Goal: Task Accomplishment & Management: Manage account settings

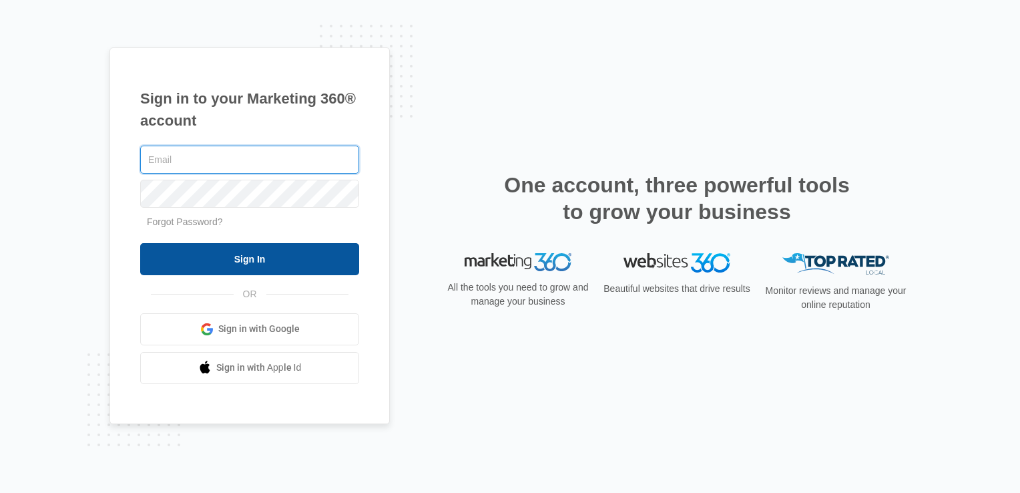
type input "[PERSON_NAME][EMAIL_ADDRESS][DOMAIN_NAME]"
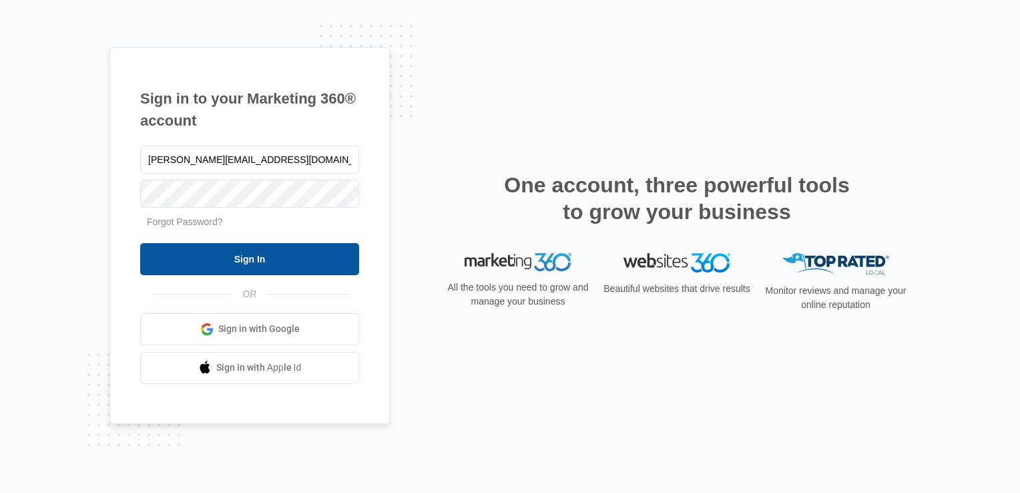
click at [259, 265] on input "Sign In" at bounding box center [249, 259] width 219 height 32
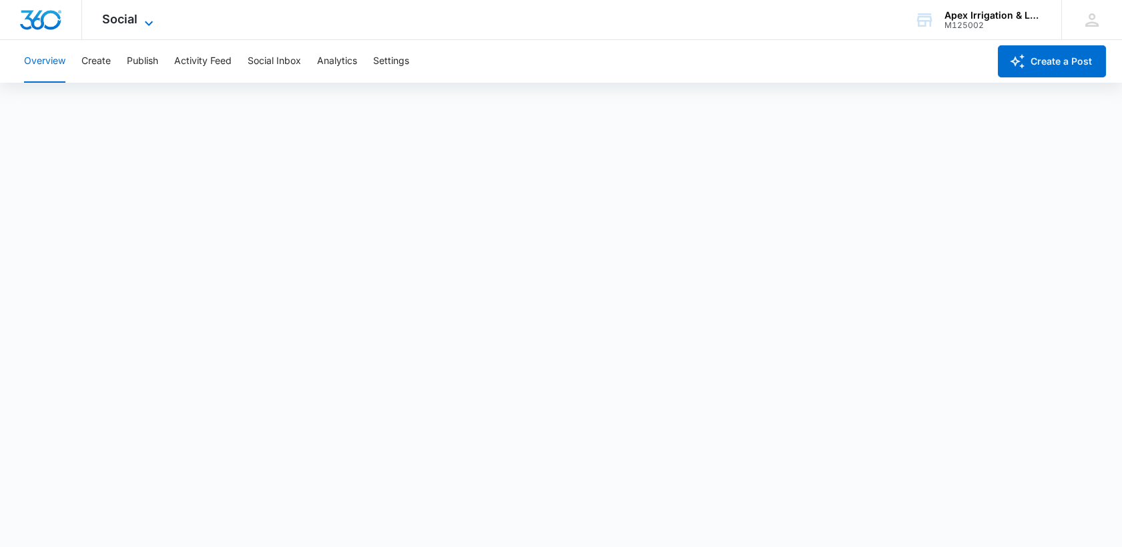
click at [141, 23] on icon at bounding box center [149, 23] width 16 height 16
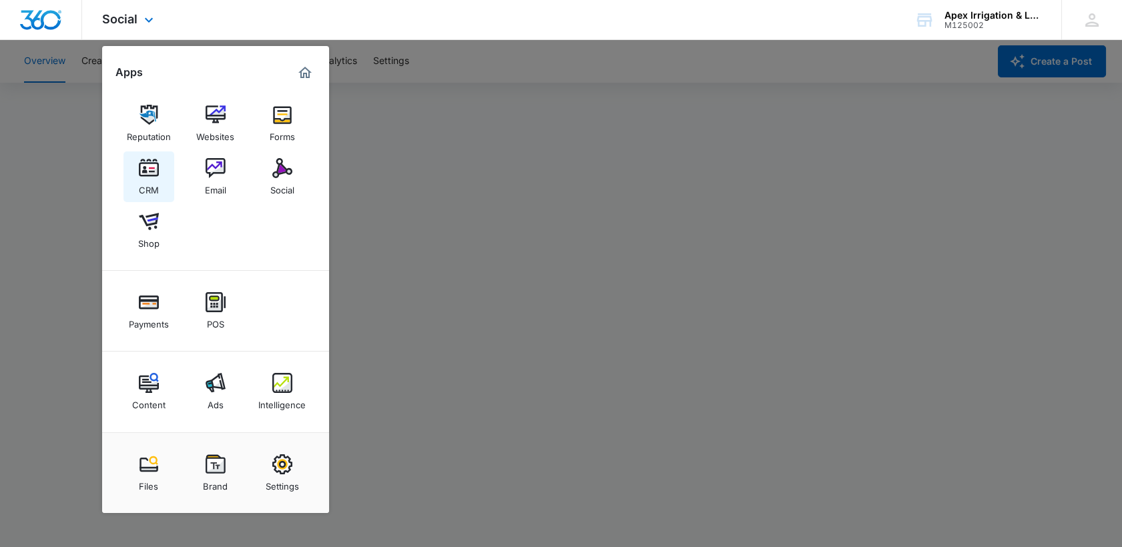
click at [158, 179] on link "CRM" at bounding box center [148, 177] width 51 height 51
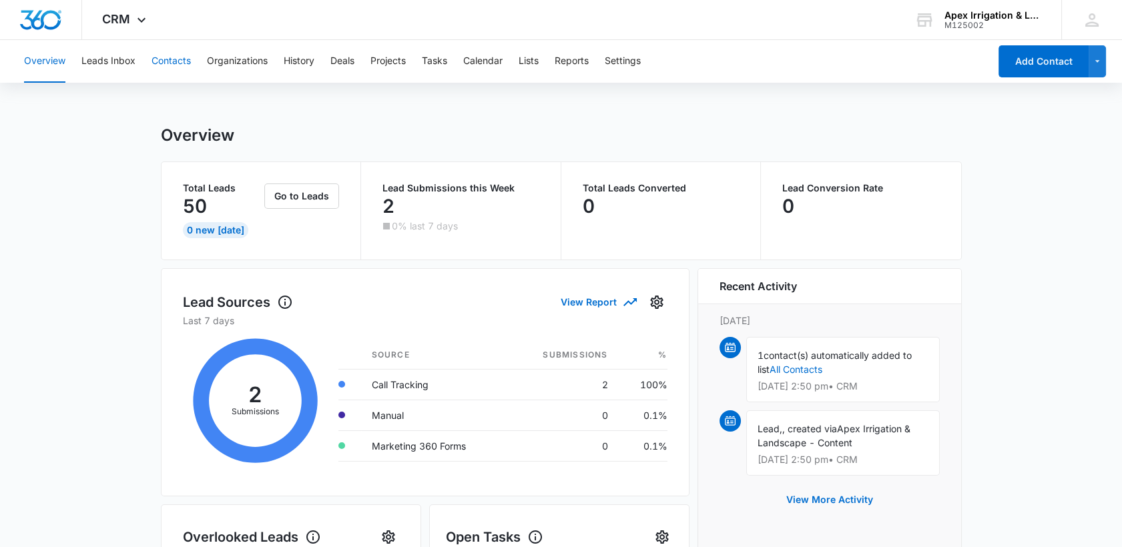
click at [182, 61] on button "Contacts" at bounding box center [171, 61] width 39 height 43
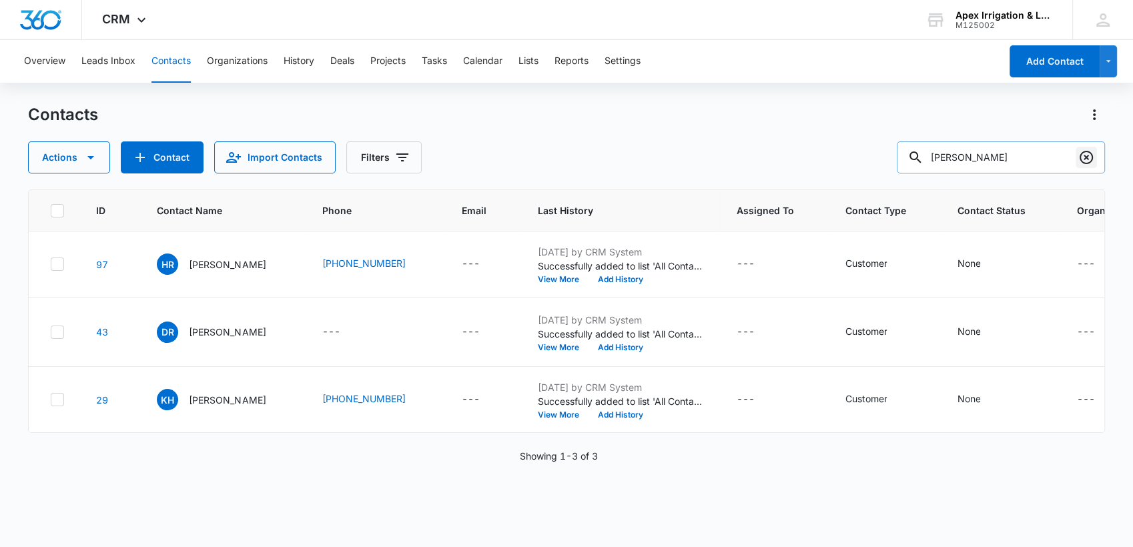
click at [1081, 154] on icon "Clear" at bounding box center [1086, 157] width 13 height 13
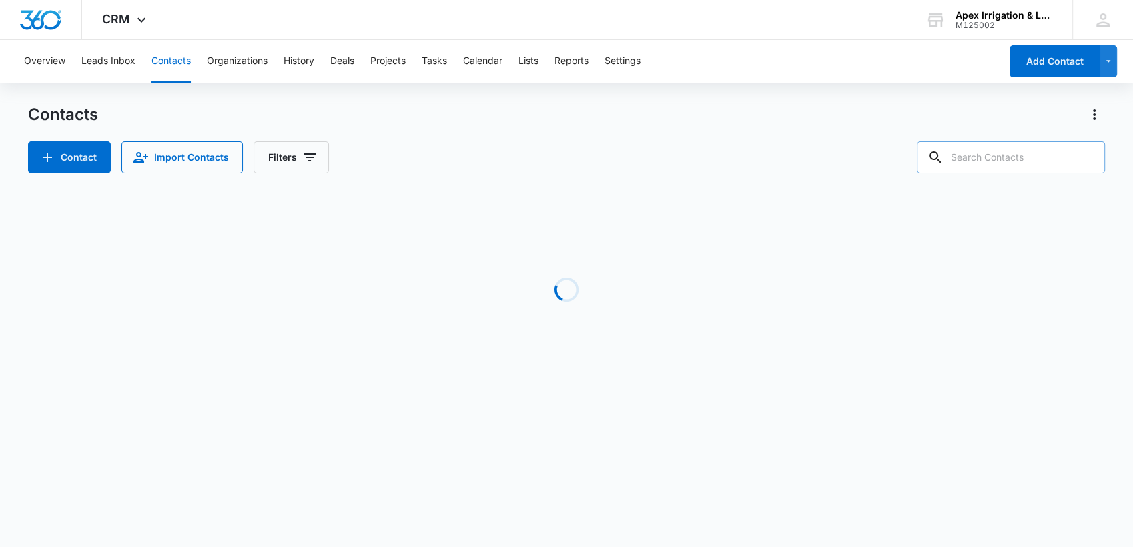
click at [990, 154] on input "text" at bounding box center [1011, 157] width 188 height 32
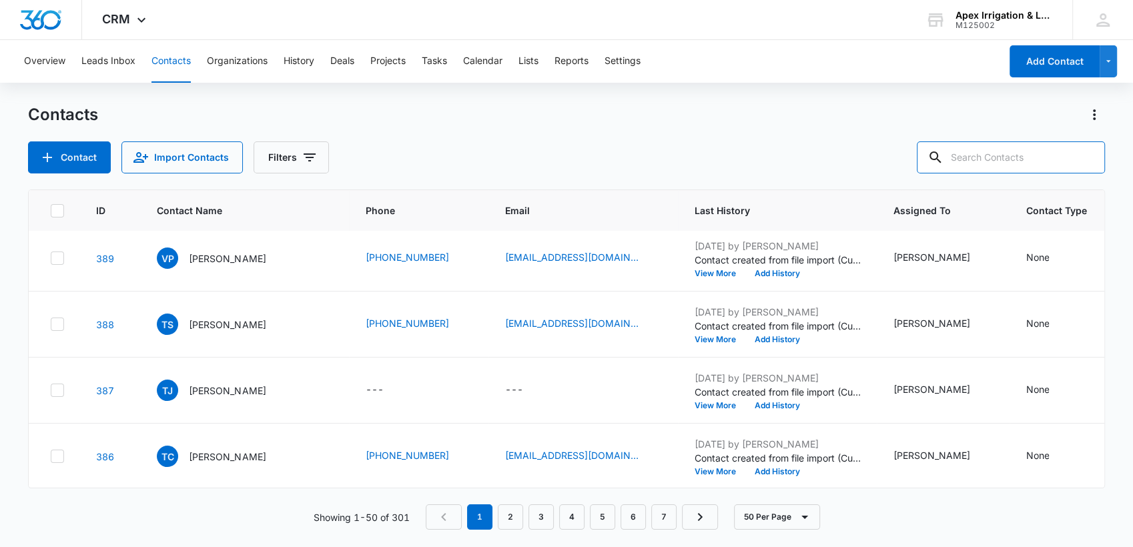
scroll to position [504, 0]
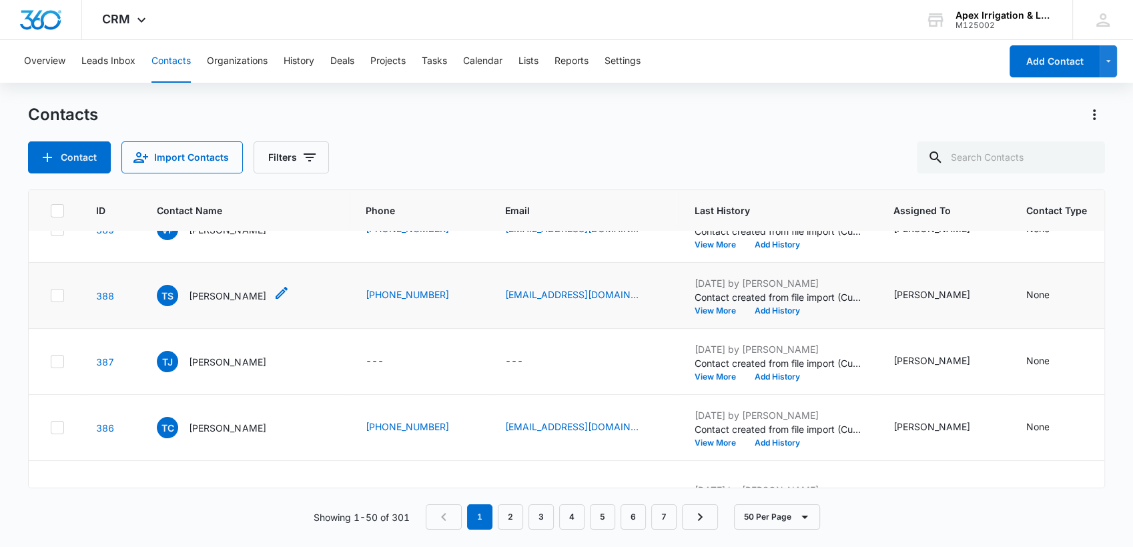
click at [214, 303] on p "Trina Strickland" at bounding box center [227, 296] width 77 height 14
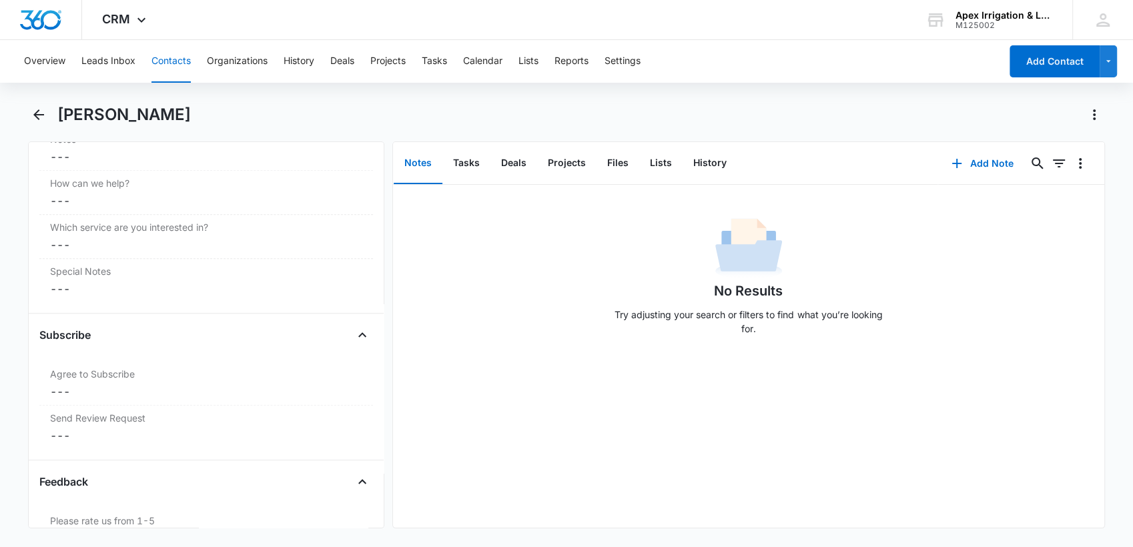
scroll to position [1207, 0]
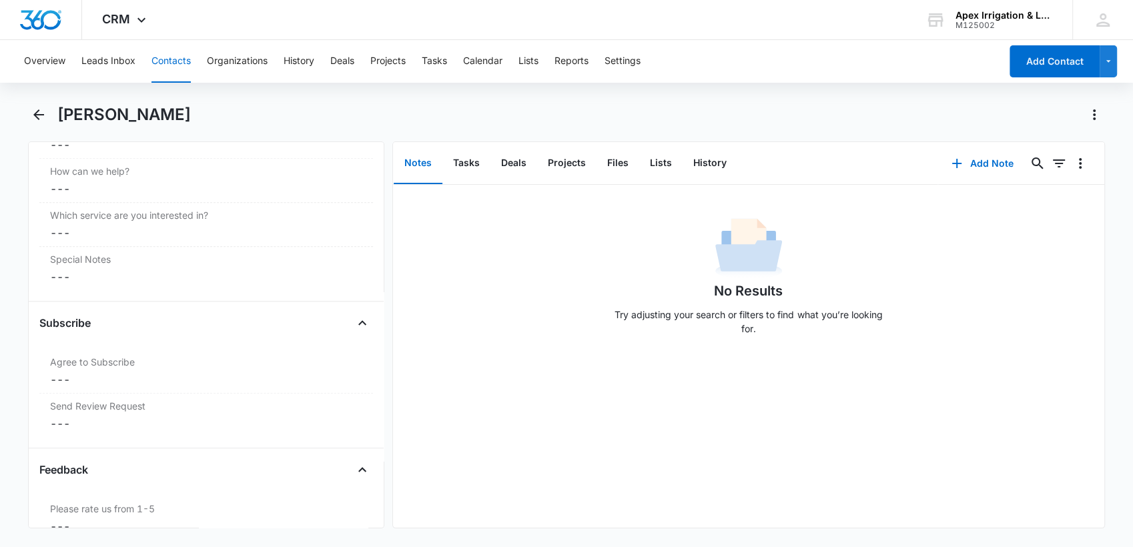
click at [283, 437] on div "Subscribe Agree to Subscribe Cancel Save Changes --- Send Review Request Cancel…" at bounding box center [206, 380] width 334 height 136
click at [280, 436] on div "Subscribe Agree to Subscribe Cancel Save Changes --- Send Review Request Cancel…" at bounding box center [206, 380] width 334 height 136
click at [152, 416] on dd "Cancel Save Changes ---" at bounding box center [206, 424] width 312 height 16
click at [50, 424] on div "Yes" at bounding box center [206, 433] width 318 height 30
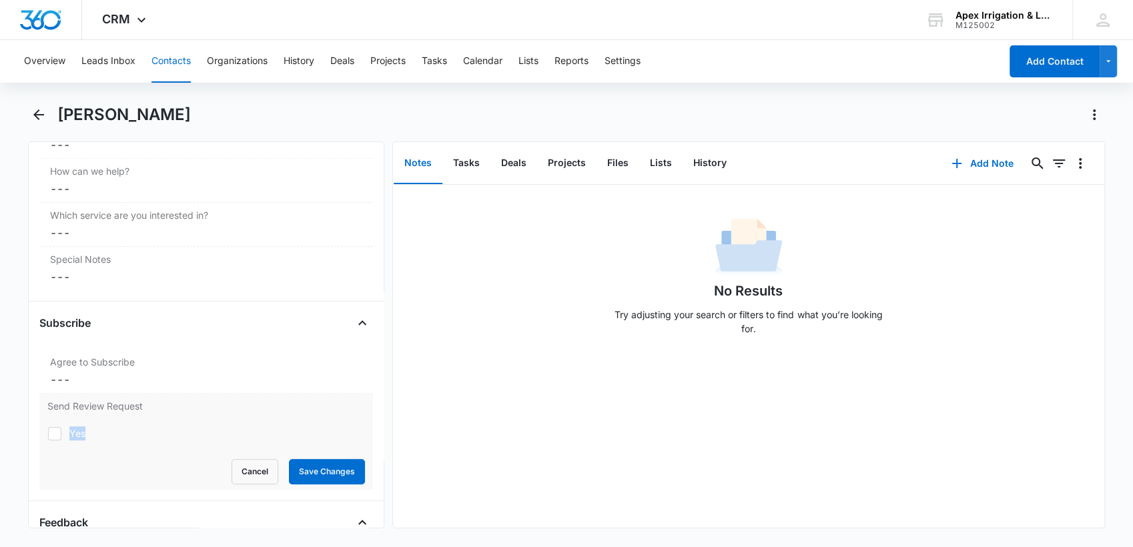
drag, startPoint x: 55, startPoint y: 433, endPoint x: 133, endPoint y: 455, distance: 81.6
click at [133, 455] on form "Yes Cancel Save Changes" at bounding box center [206, 451] width 318 height 66
drag, startPoint x: 133, startPoint y: 455, endPoint x: 57, endPoint y: 434, distance: 78.9
click at [57, 434] on icon at bounding box center [55, 434] width 12 height 12
click at [48, 434] on input "Yes" at bounding box center [47, 433] width 1 height 1
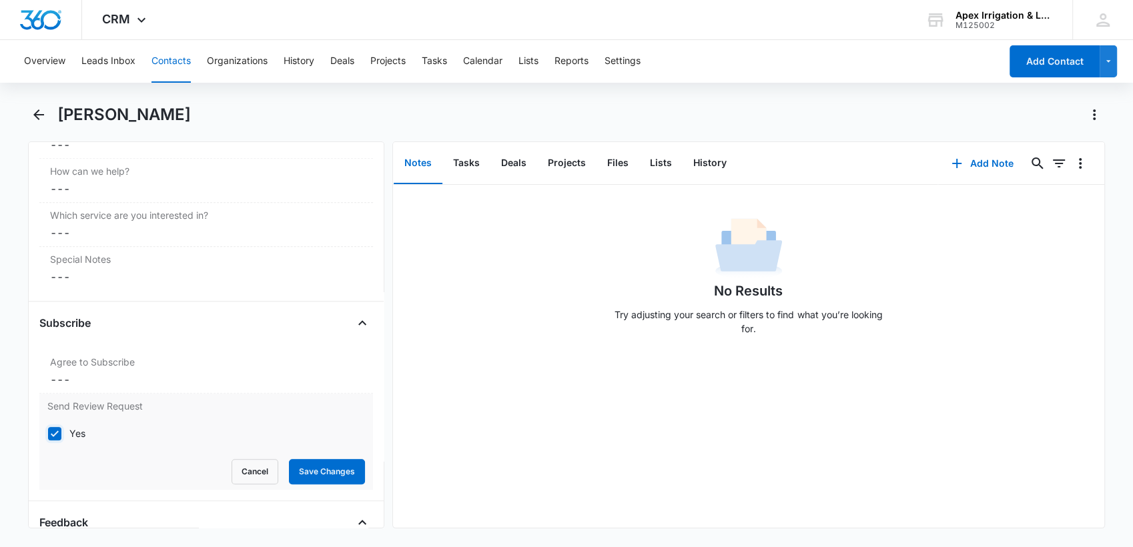
checkbox input "true"
click at [296, 470] on button "Save Changes" at bounding box center [327, 471] width 76 height 25
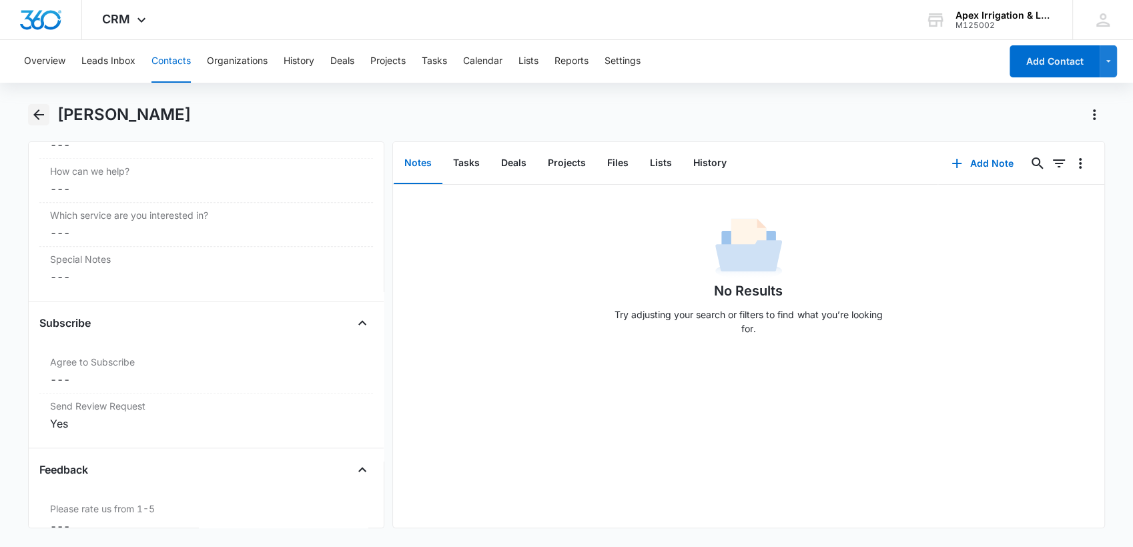
click at [41, 115] on icon "Back" at bounding box center [38, 114] width 11 height 11
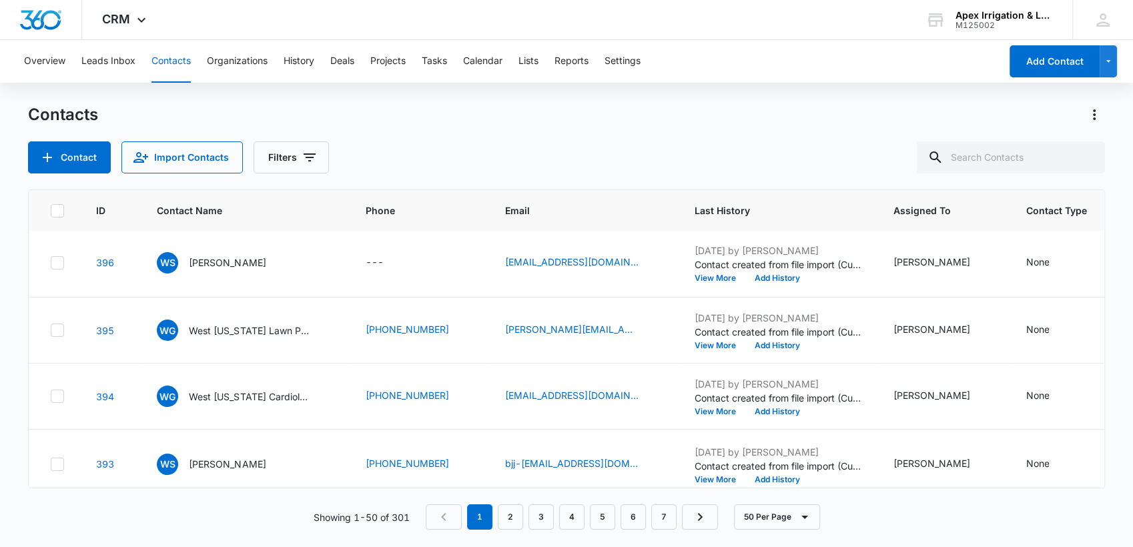
scroll to position [59, 0]
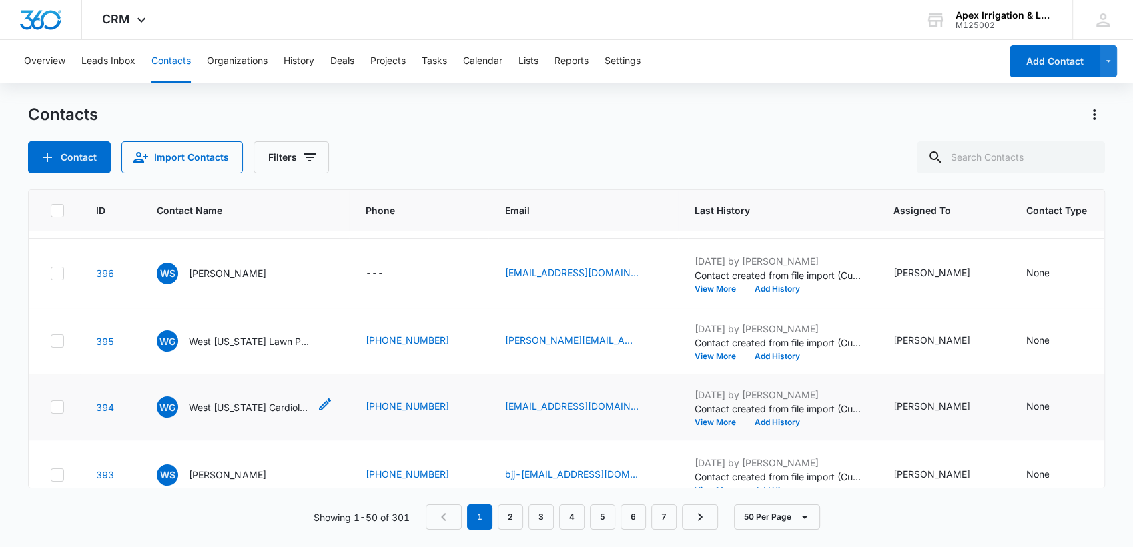
click at [267, 414] on p "West Georgia Cardiology" at bounding box center [249, 407] width 120 height 14
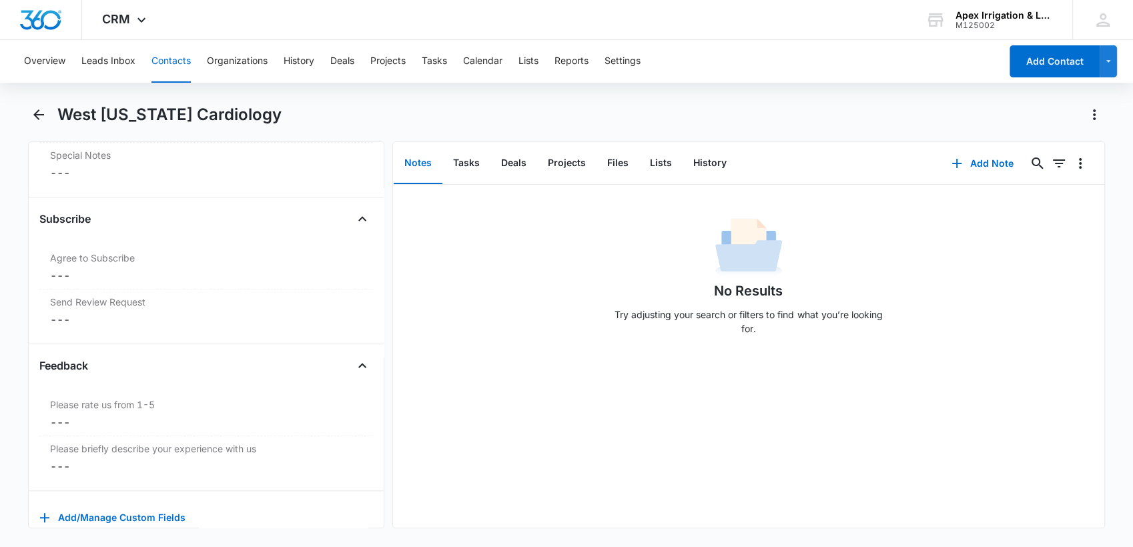
scroll to position [1341, 0]
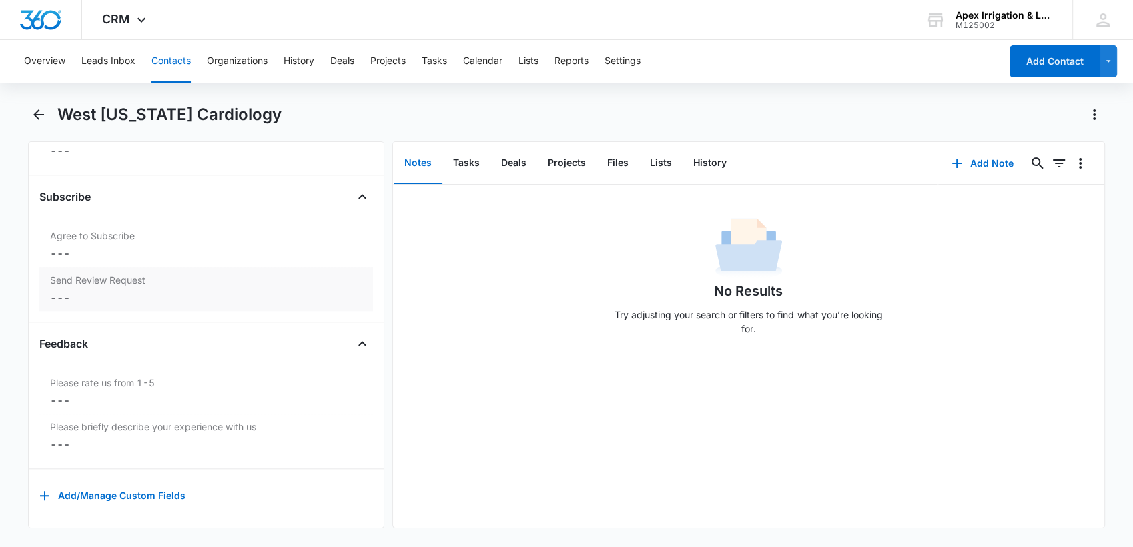
click at [172, 273] on label "Send Review Request" at bounding box center [206, 280] width 312 height 14
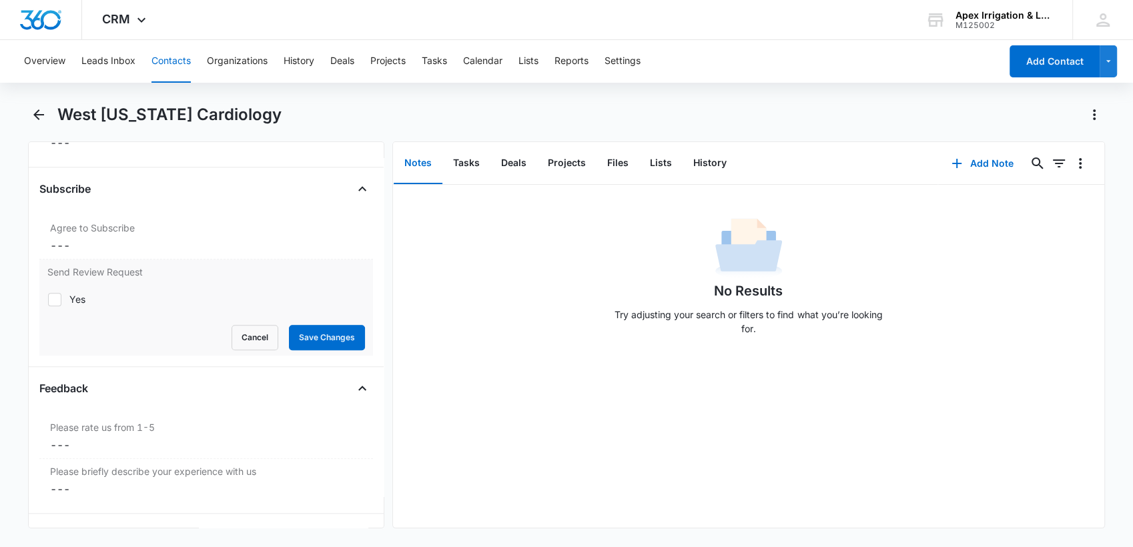
click at [55, 296] on icon at bounding box center [55, 299] width 8 height 6
click at [48, 299] on input "Yes" at bounding box center [47, 299] width 1 height 1
checkbox input "true"
click at [300, 343] on button "Save Changes" at bounding box center [327, 337] width 76 height 25
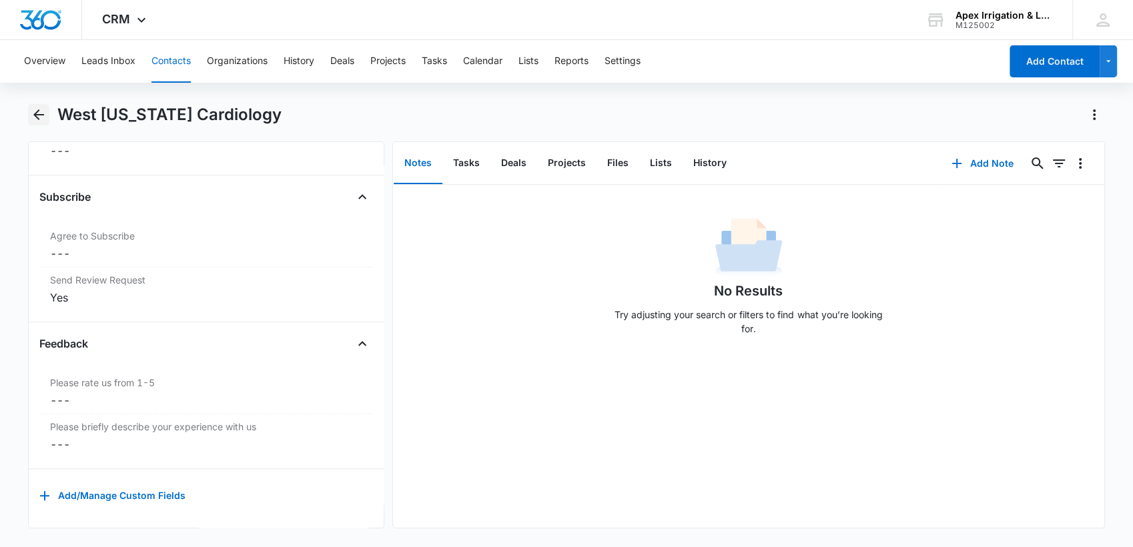
click at [34, 113] on icon "Back" at bounding box center [39, 115] width 16 height 16
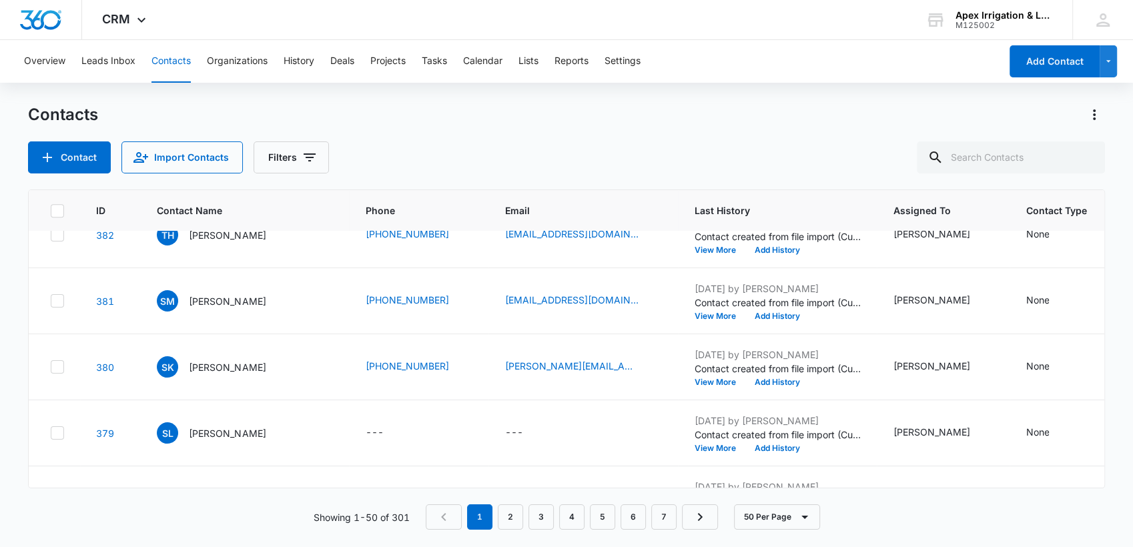
scroll to position [1009, 0]
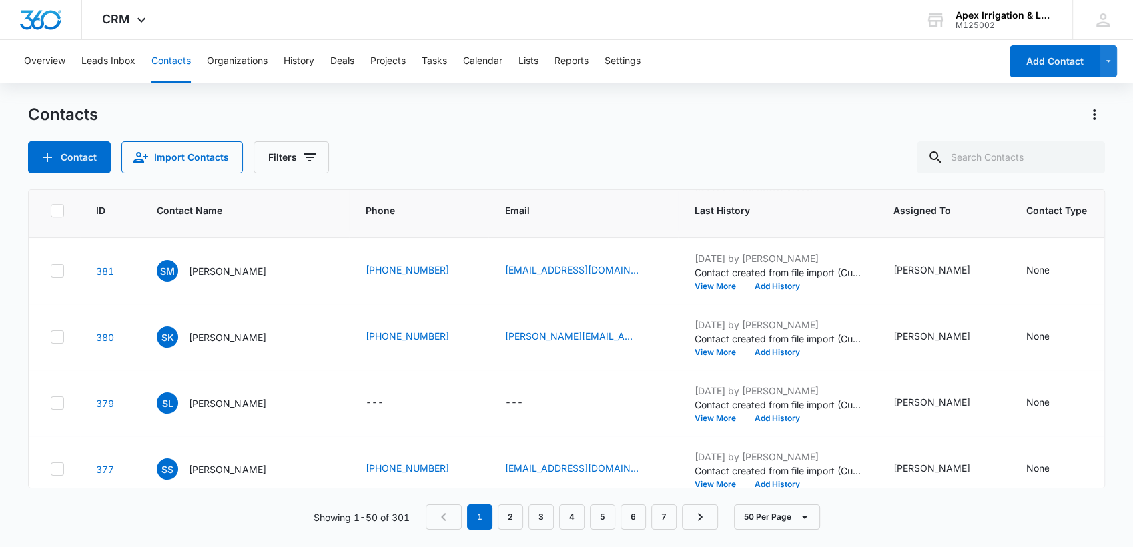
click at [213, 212] on p "Tamera Hylton" at bounding box center [227, 205] width 77 height 14
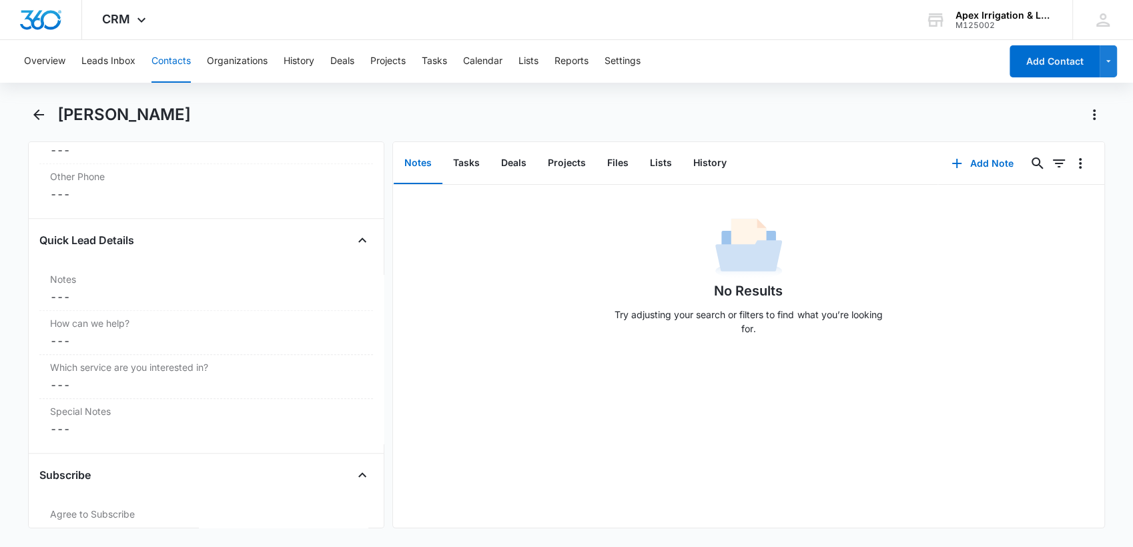
scroll to position [1079, 0]
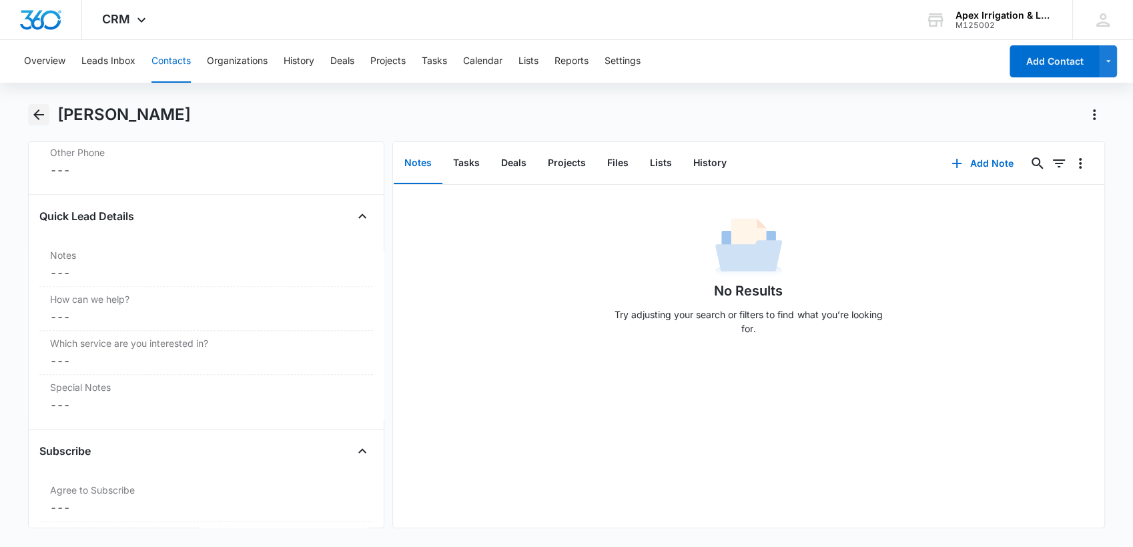
click at [45, 116] on icon "Back" at bounding box center [39, 115] width 16 height 16
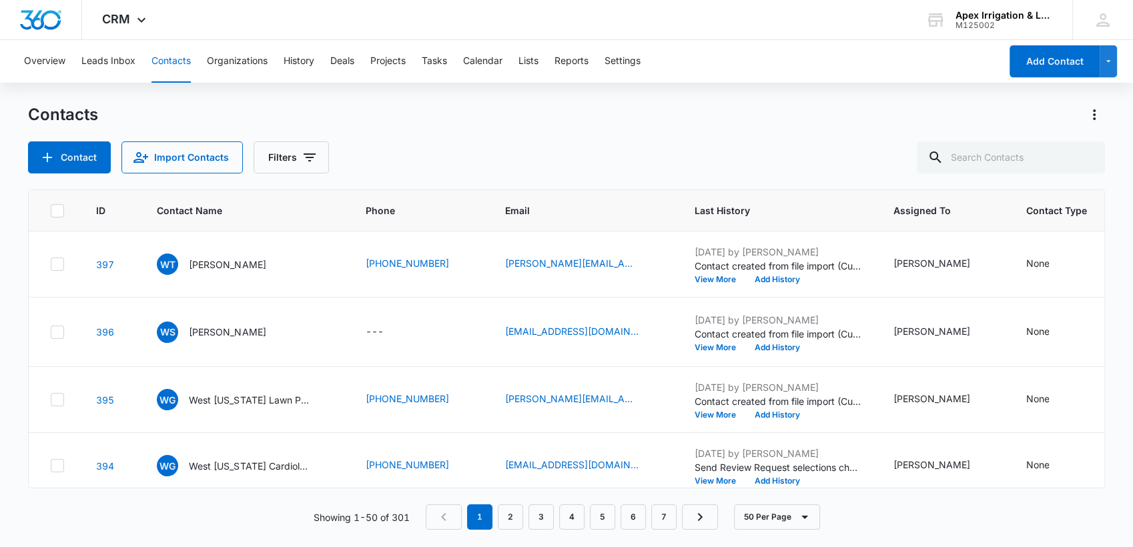
scroll to position [1009, 0]
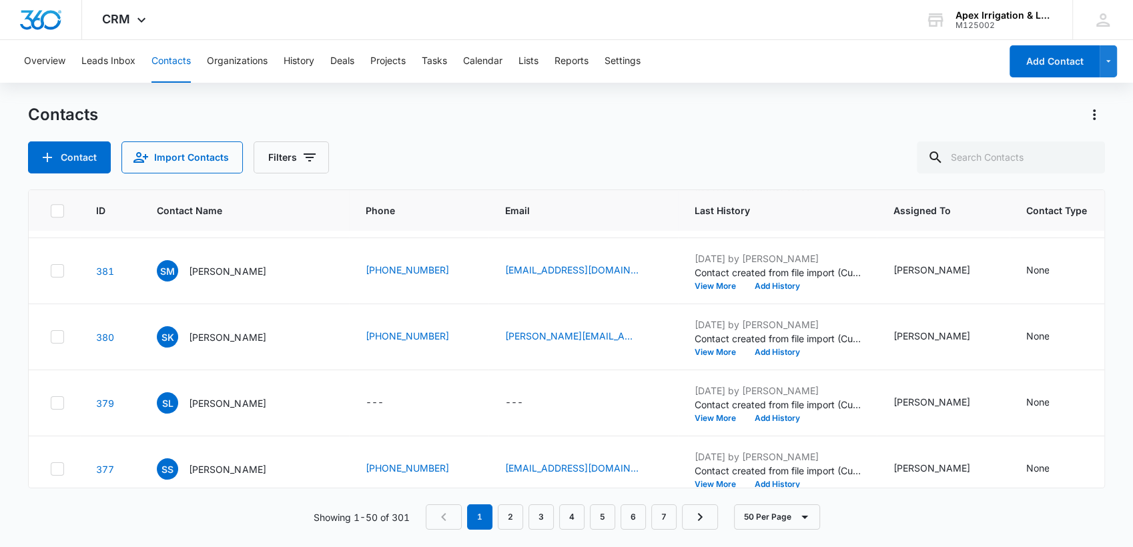
click at [294, 348] on div "SK Steve Kubon" at bounding box center [245, 336] width 176 height 21
click at [227, 344] on p "Steve Kubon" at bounding box center [227, 337] width 77 height 14
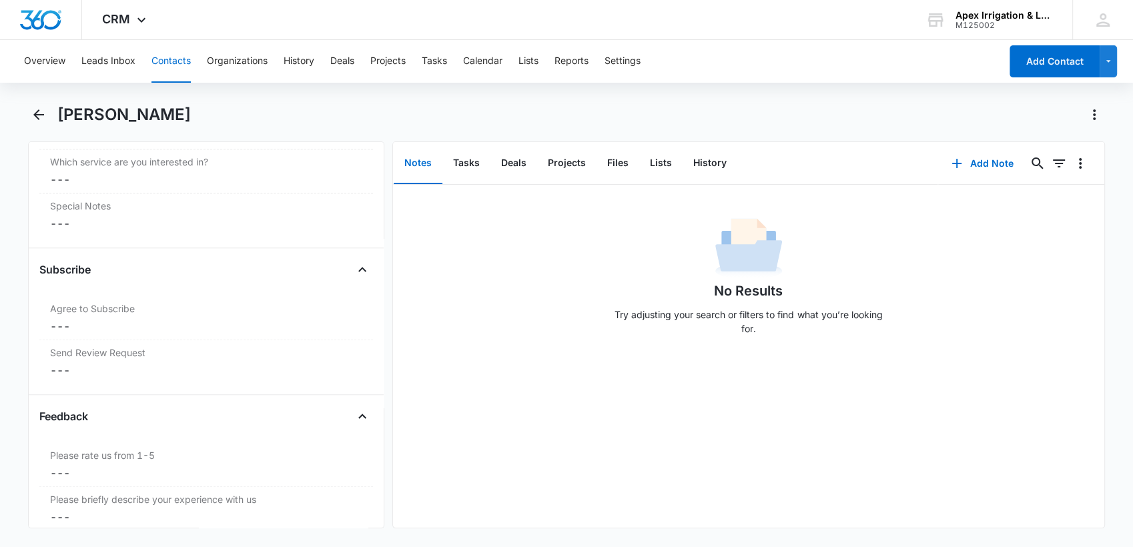
scroll to position [1269, 0]
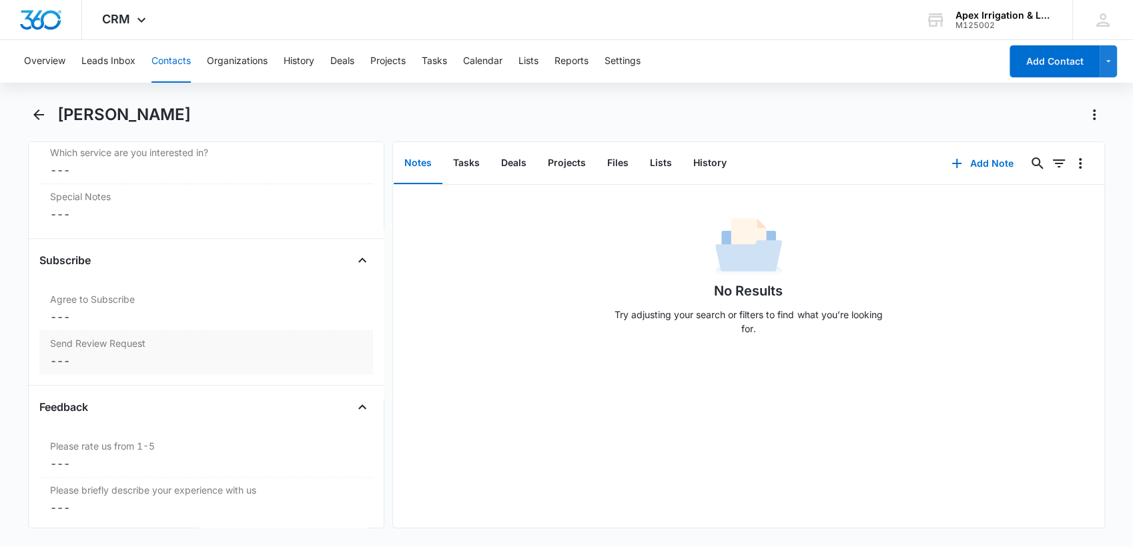
click at [105, 336] on label "Send Review Request" at bounding box center [206, 343] width 312 height 14
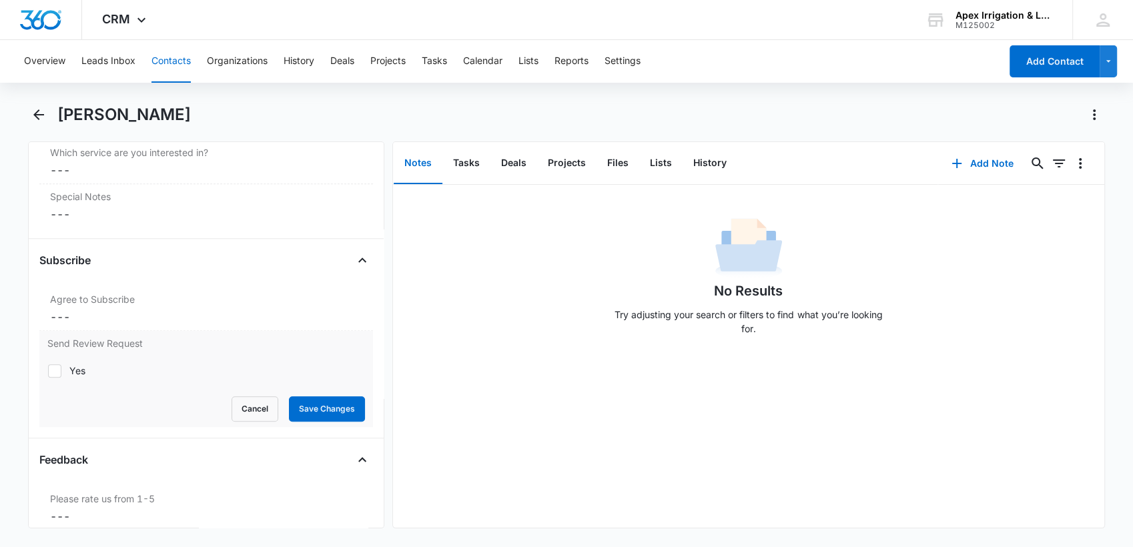
click at [51, 368] on icon at bounding box center [55, 371] width 8 height 6
click at [48, 370] on input "Yes" at bounding box center [47, 370] width 1 height 1
checkbox input "true"
click at [326, 407] on button "Save Changes" at bounding box center [327, 408] width 76 height 25
click at [44, 119] on icon "Back" at bounding box center [39, 115] width 16 height 16
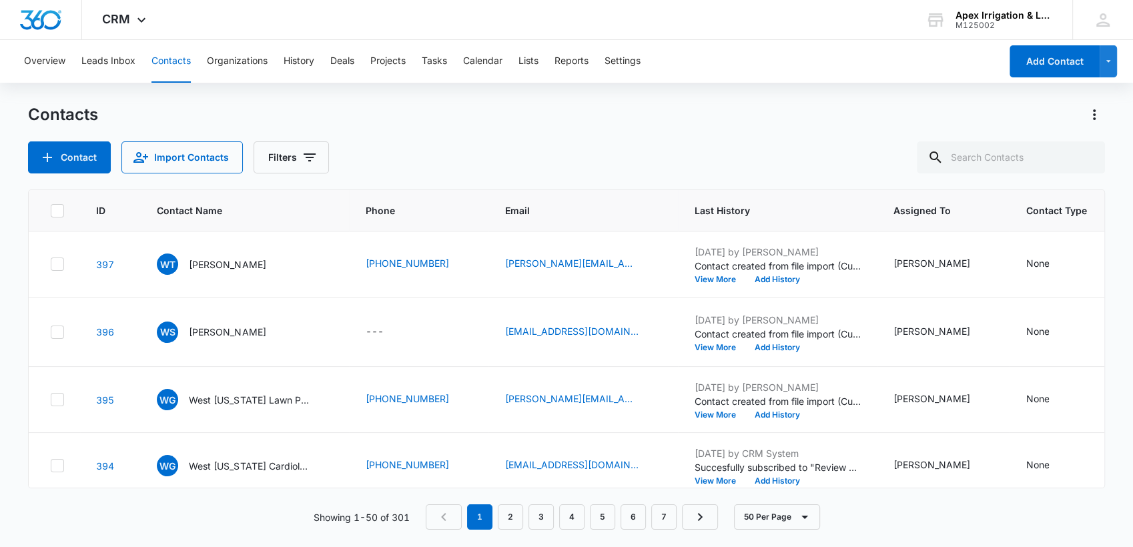
scroll to position [1009, 0]
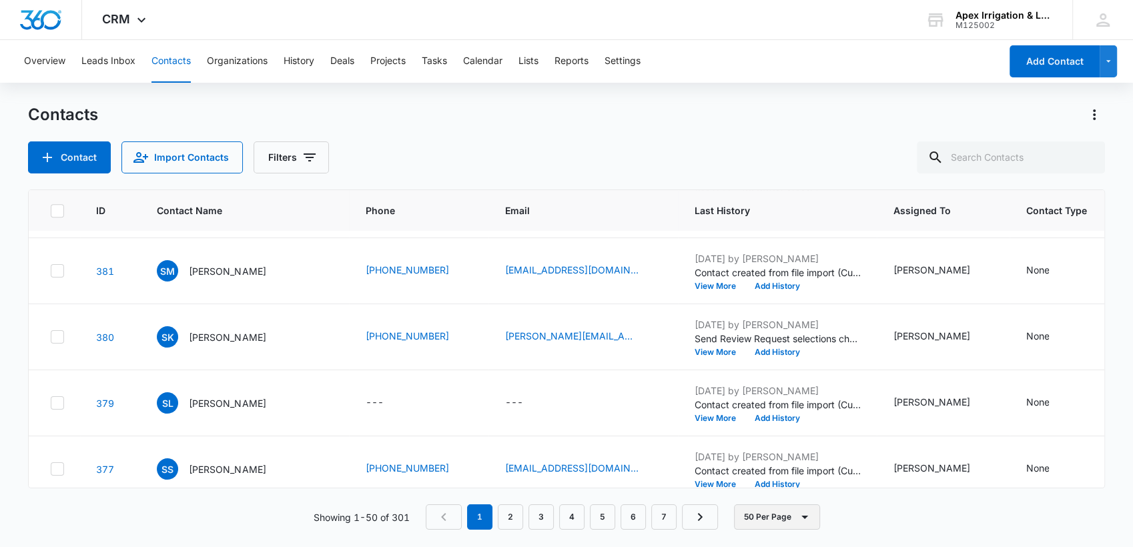
click at [753, 513] on button "50 Per Page" at bounding box center [777, 517] width 86 height 25
click at [509, 515] on link "2" at bounding box center [510, 517] width 25 height 25
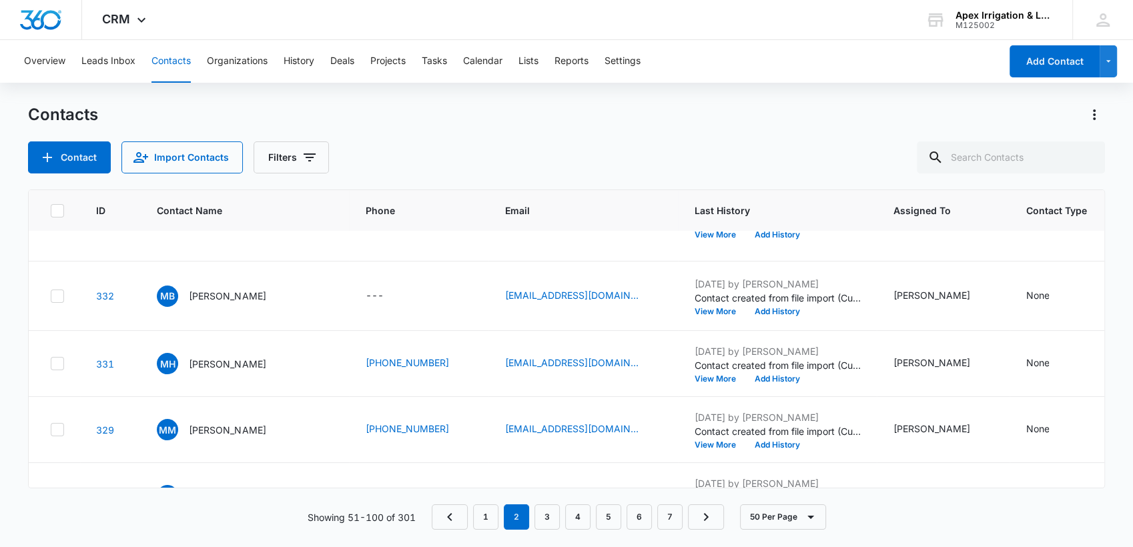
scroll to position [445, 0]
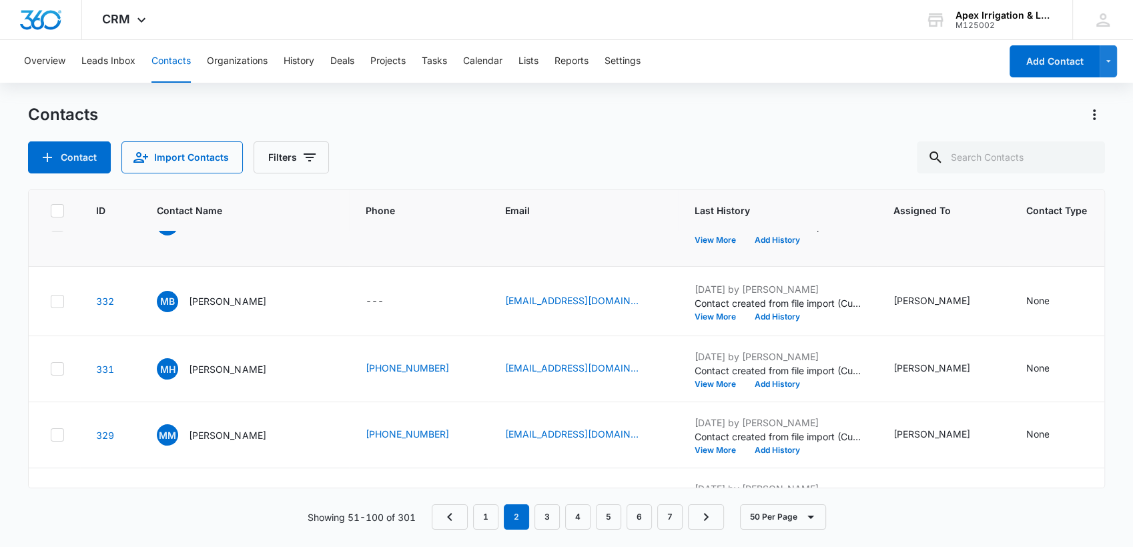
click at [212, 232] on p "Mark Martin" at bounding box center [227, 225] width 77 height 14
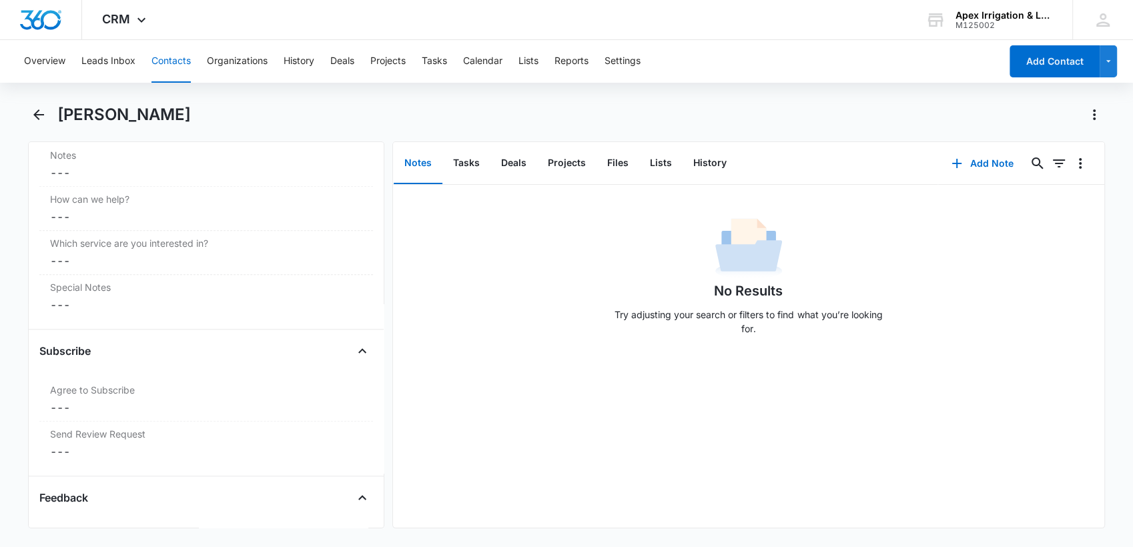
scroll to position [1207, 0]
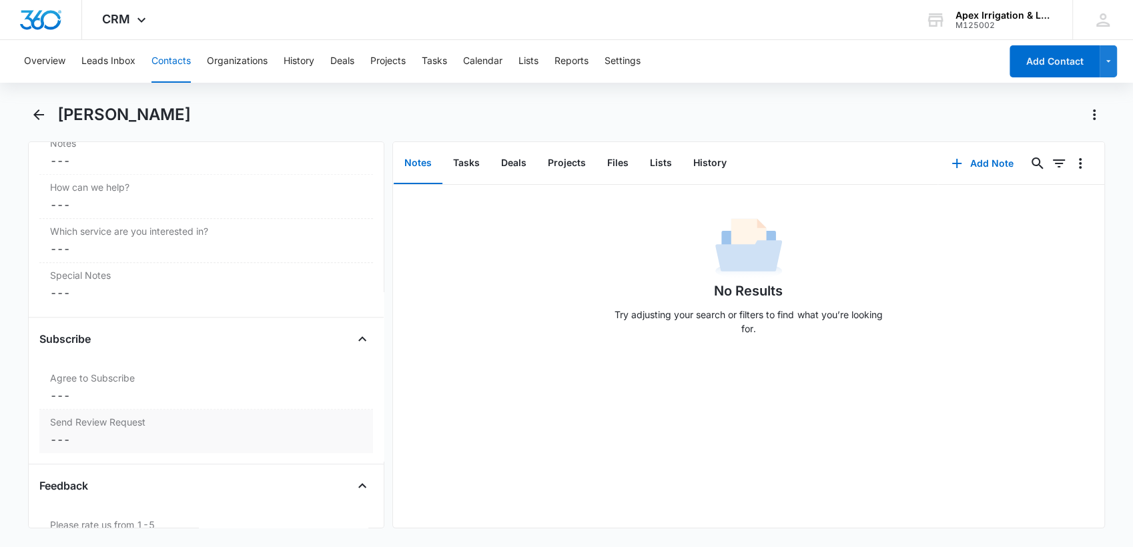
click at [283, 432] on dd "Cancel Save Changes ---" at bounding box center [206, 440] width 312 height 16
click at [56, 444] on icon at bounding box center [55, 450] width 12 height 12
click at [48, 449] on input "Yes" at bounding box center [47, 449] width 1 height 1
checkbox input "true"
click at [338, 475] on button "Save Changes" at bounding box center [327, 487] width 76 height 25
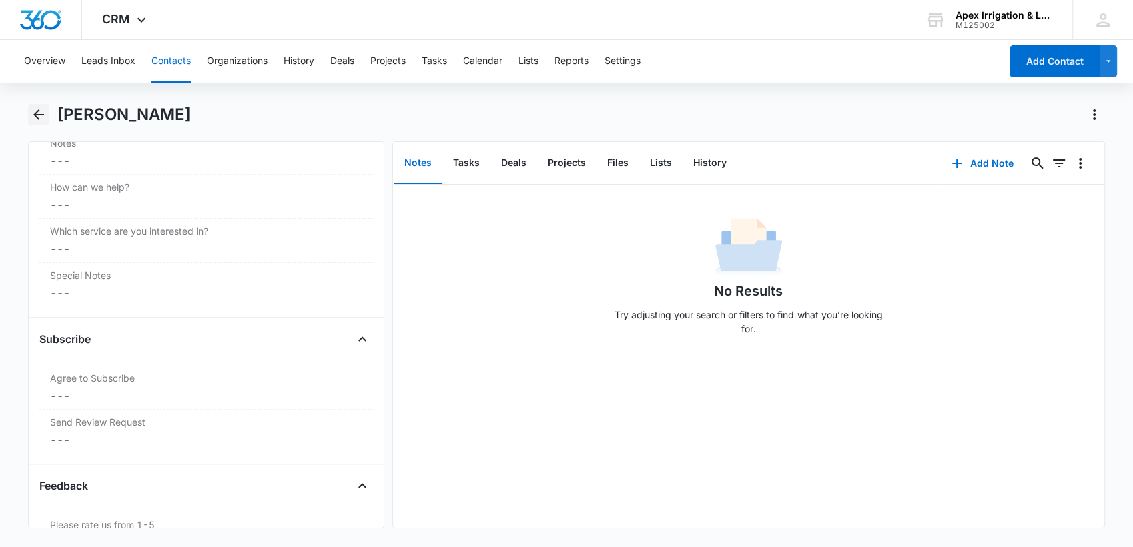
click at [39, 119] on icon "Back" at bounding box center [39, 115] width 16 height 16
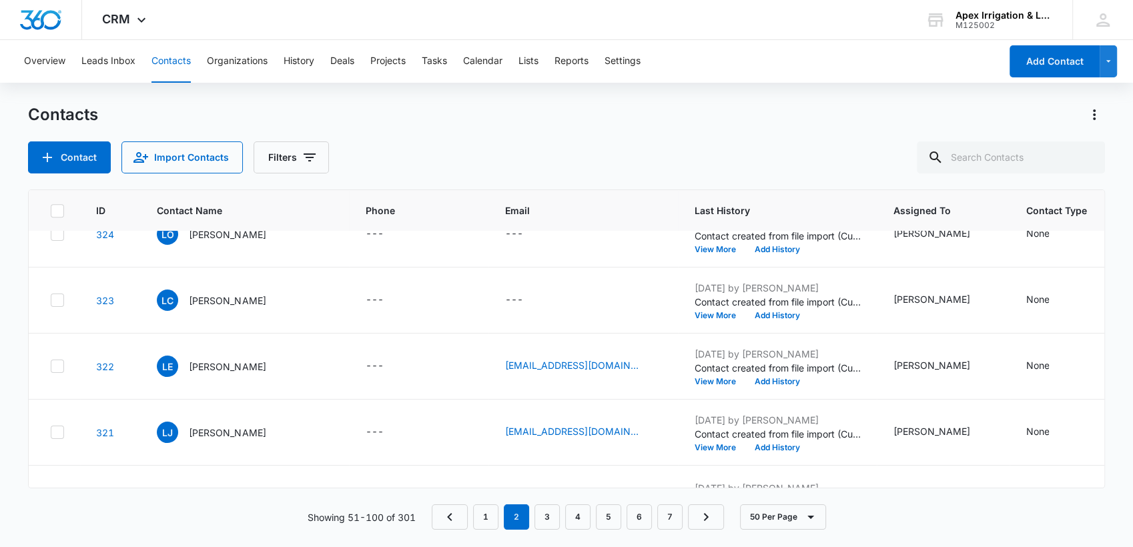
scroll to position [984, 0]
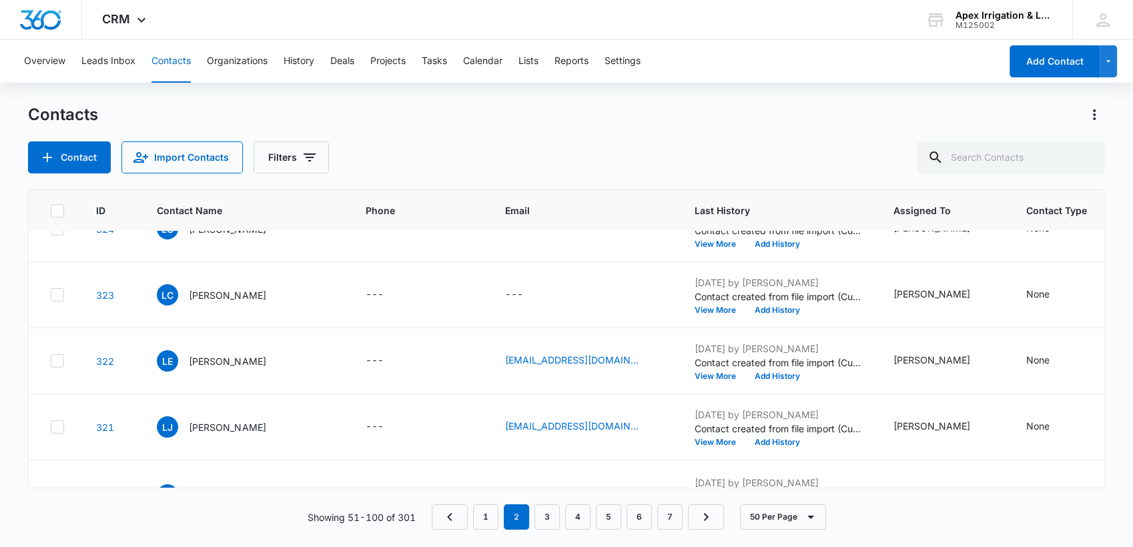
click at [226, 36] on p "Lynn Barter" at bounding box center [227, 29] width 77 height 14
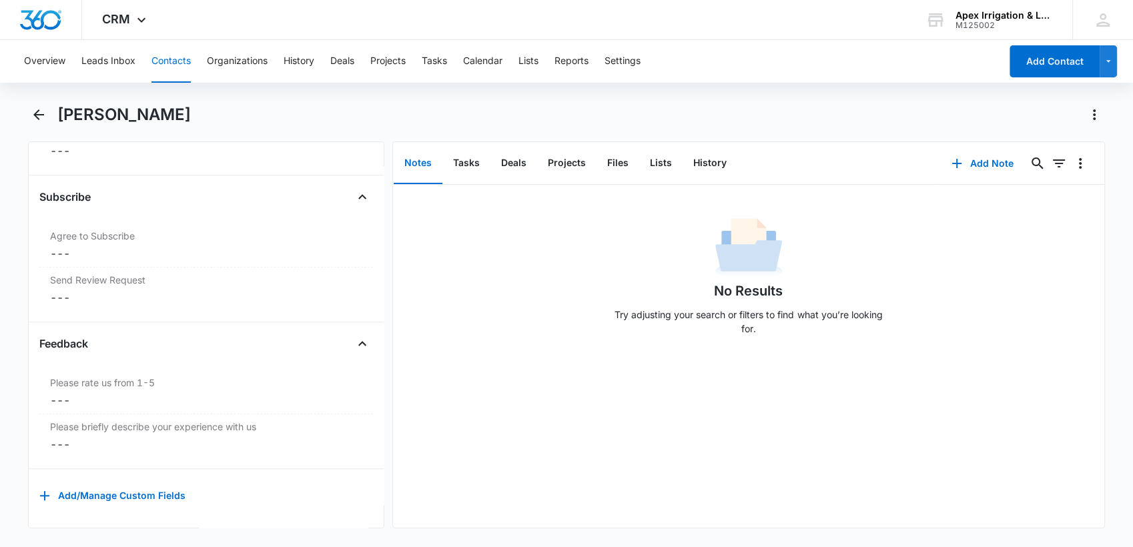
scroll to position [1341, 0]
click at [107, 273] on label "Send Review Request" at bounding box center [206, 280] width 312 height 14
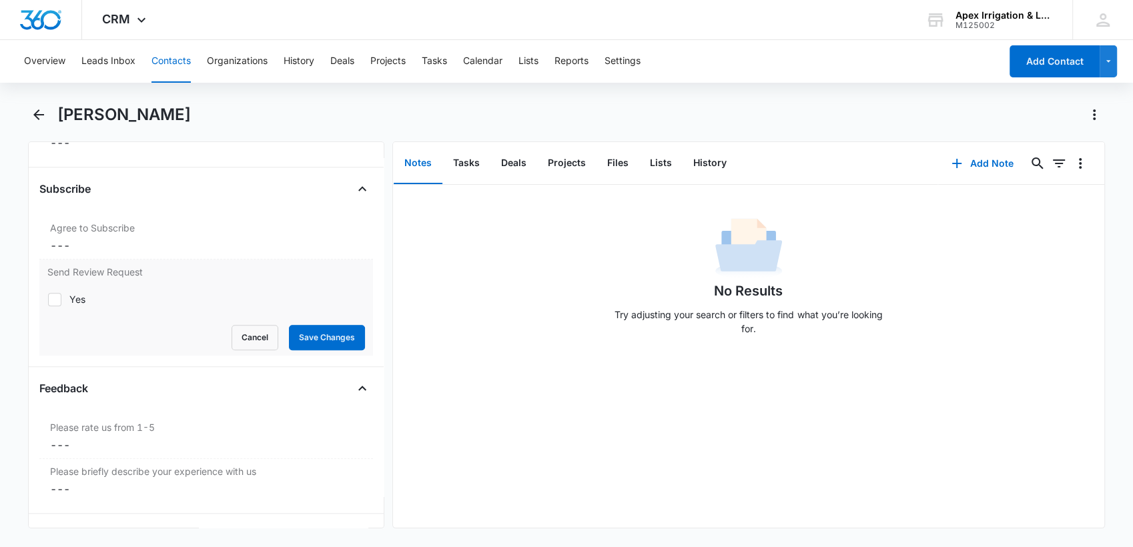
click at [55, 294] on icon at bounding box center [55, 300] width 12 height 12
click at [48, 299] on input "Yes" at bounding box center [47, 299] width 1 height 1
checkbox input "true"
click at [345, 325] on button "Save Changes" at bounding box center [327, 337] width 76 height 25
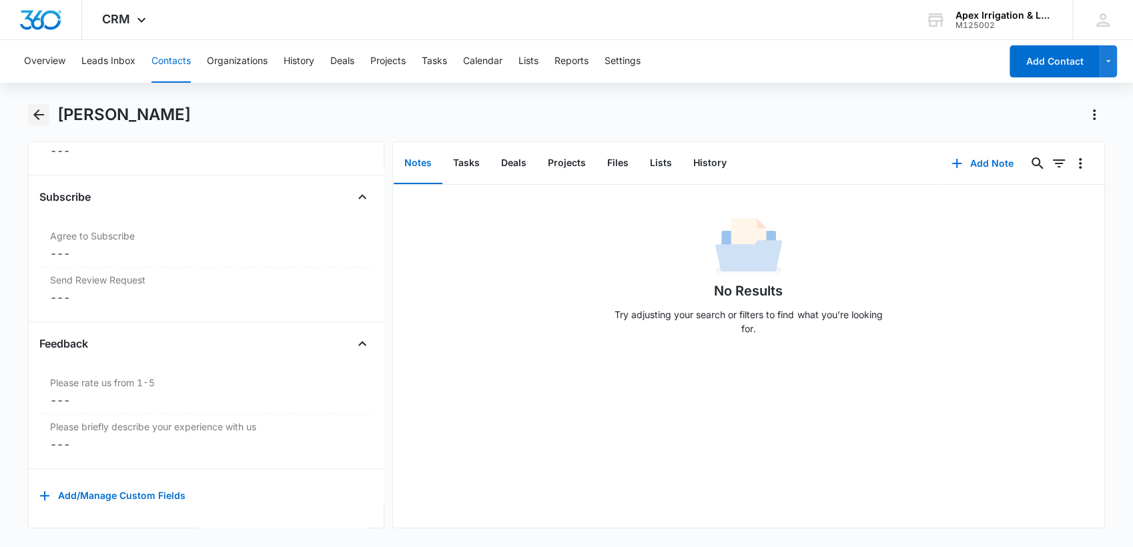
click at [39, 115] on icon "Back" at bounding box center [39, 115] width 16 height 16
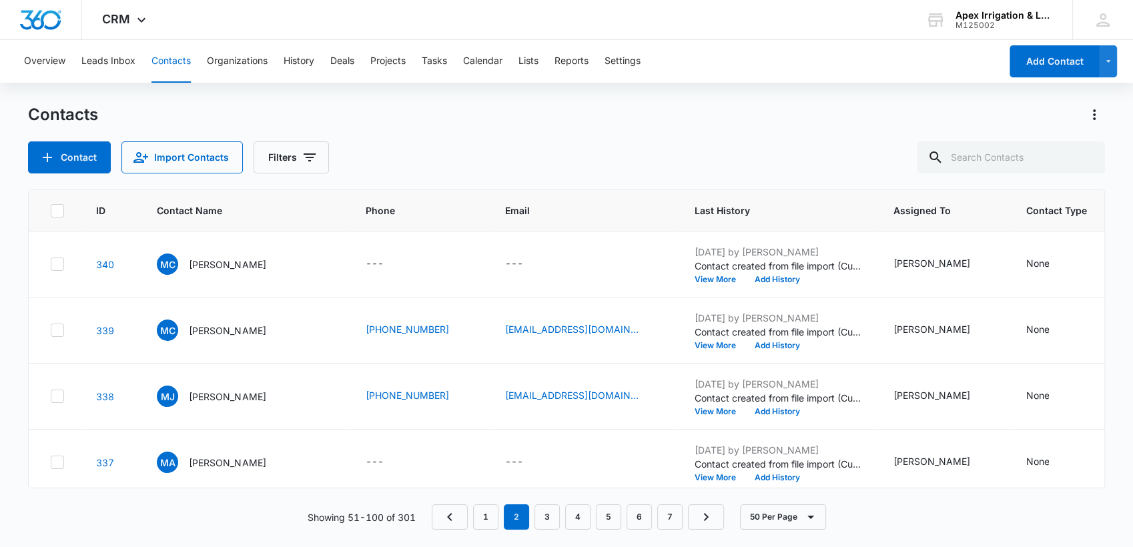
scroll to position [984, 0]
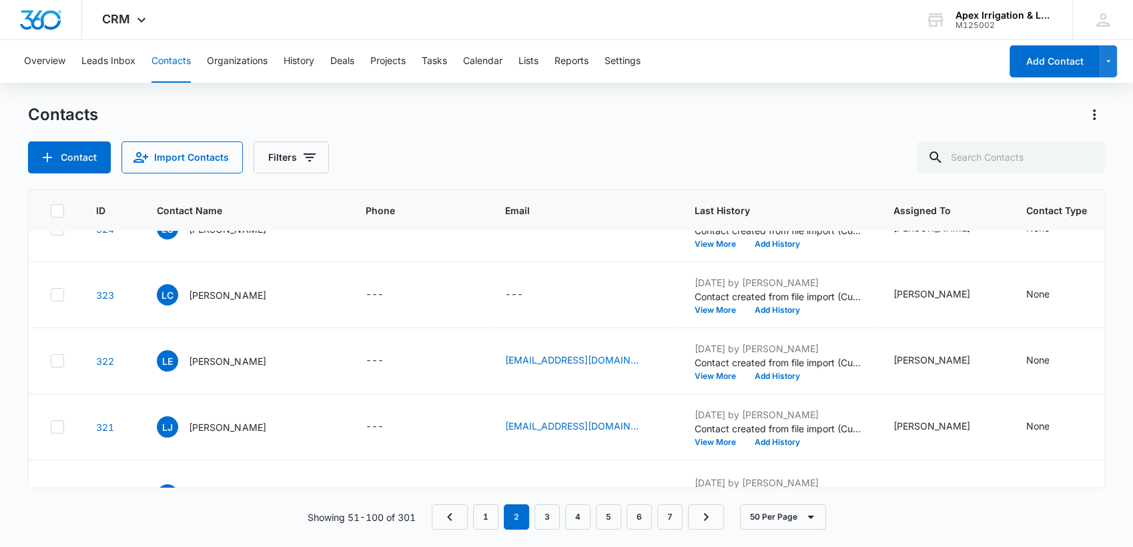
click at [276, 33] on icon "Contact Name - Lynn Barter - Select to Edit Field" at bounding box center [282, 27] width 12 height 12
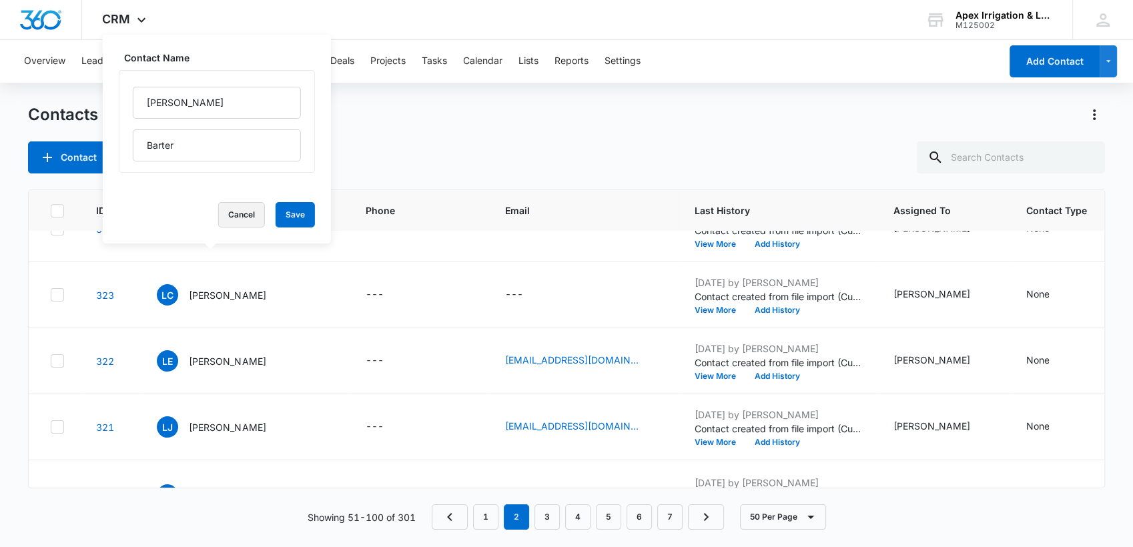
click at [226, 211] on button "Cancel" at bounding box center [241, 214] width 47 height 25
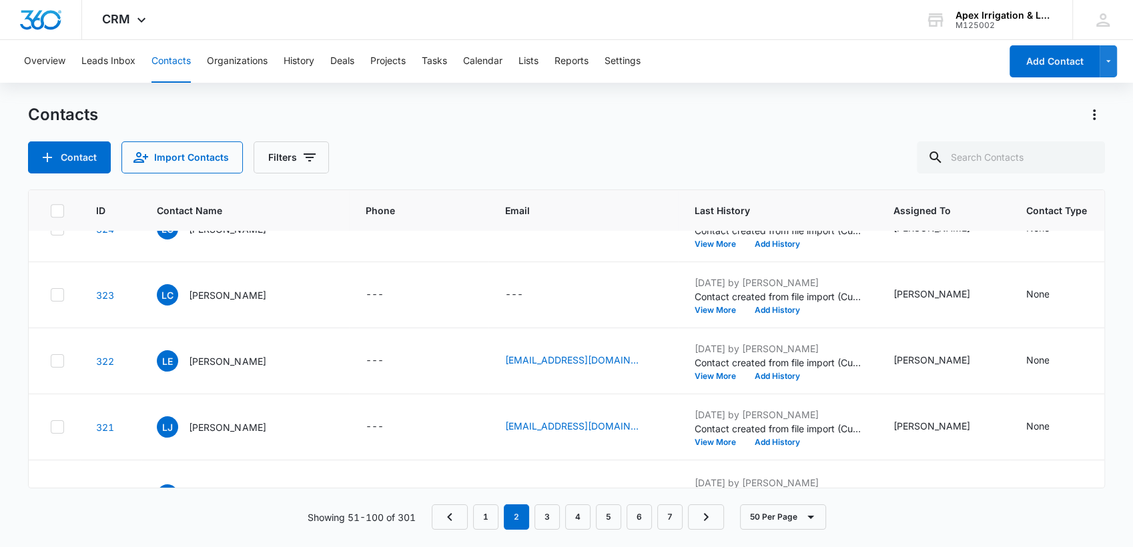
click at [214, 36] on p "Lynn Barter" at bounding box center [227, 29] width 77 height 14
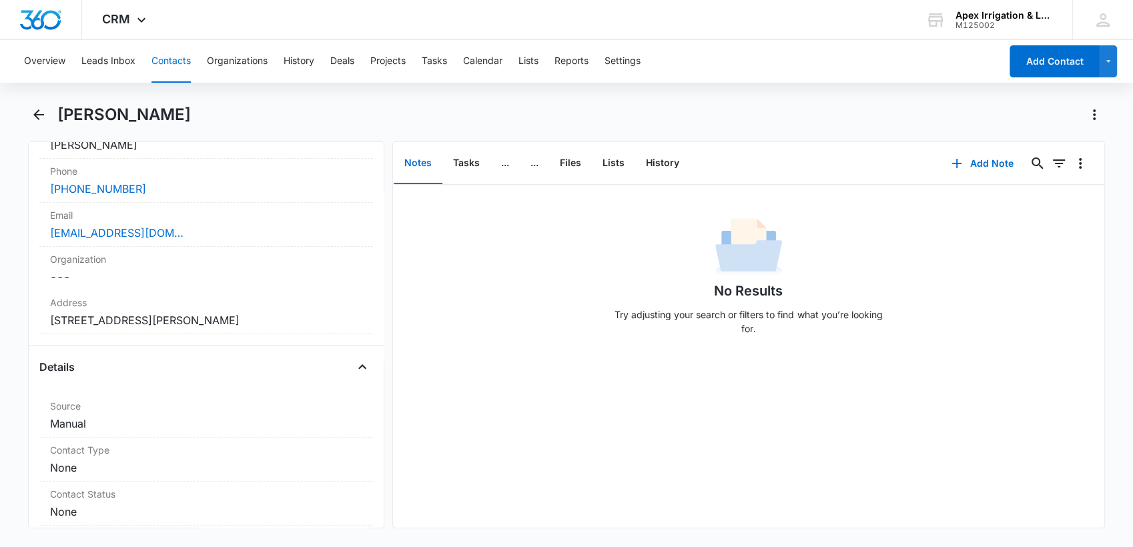
scroll to position [152, 0]
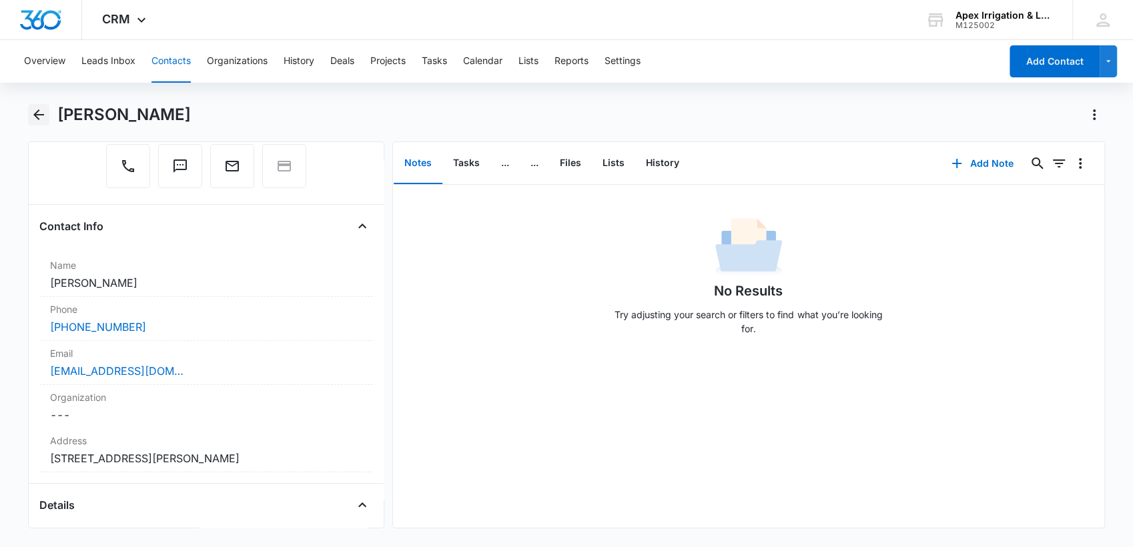
click at [44, 116] on icon "Back" at bounding box center [39, 115] width 16 height 16
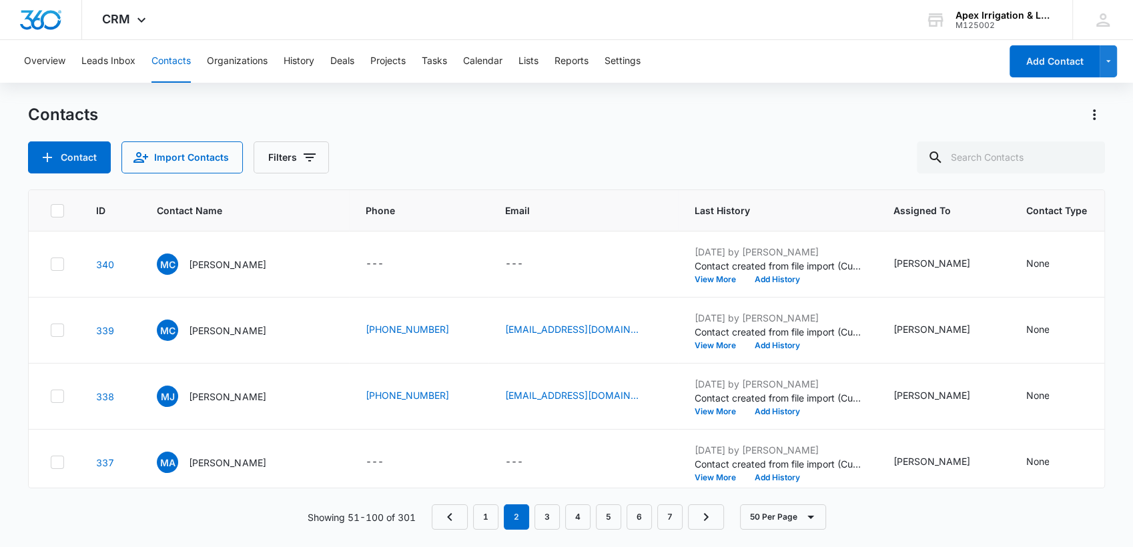
scroll to position [984, 0]
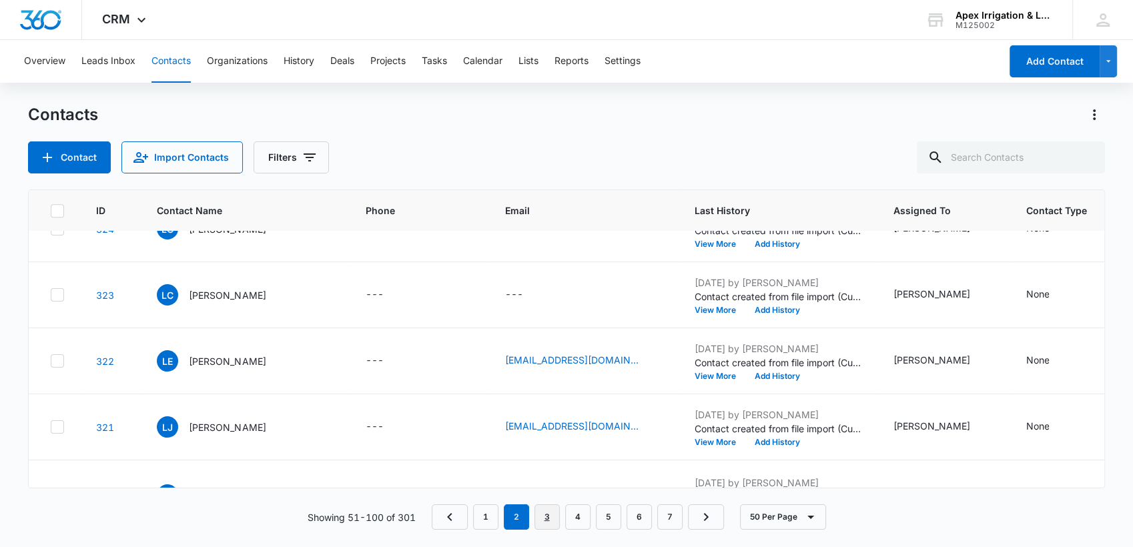
click at [551, 515] on link "3" at bounding box center [547, 517] width 25 height 25
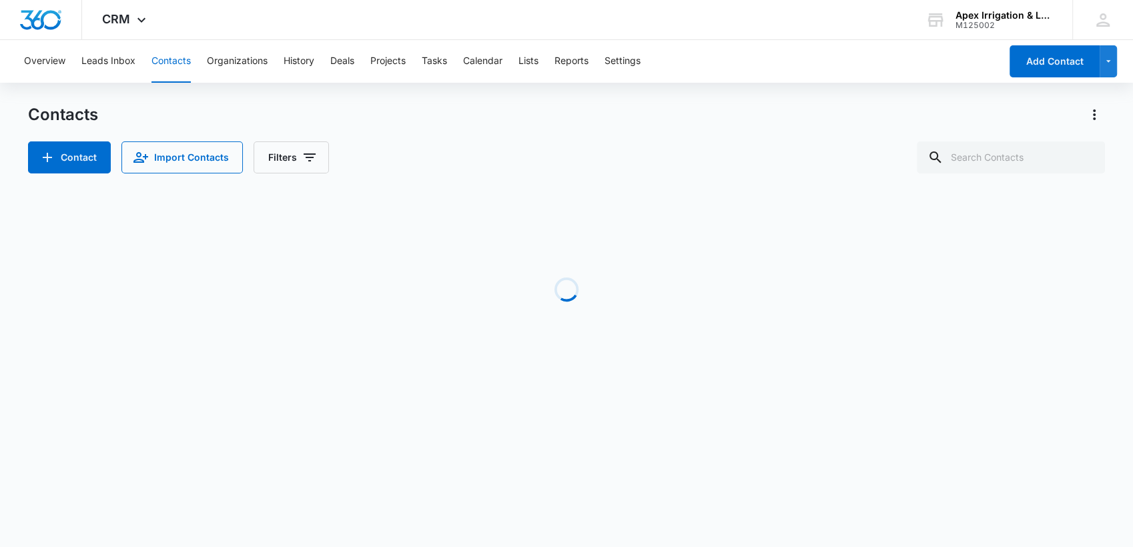
click at [551, 515] on body "CRM Apps Reputation Websites Forms CRM Email Social Shop Payments POS Content A…" at bounding box center [566, 273] width 1133 height 547
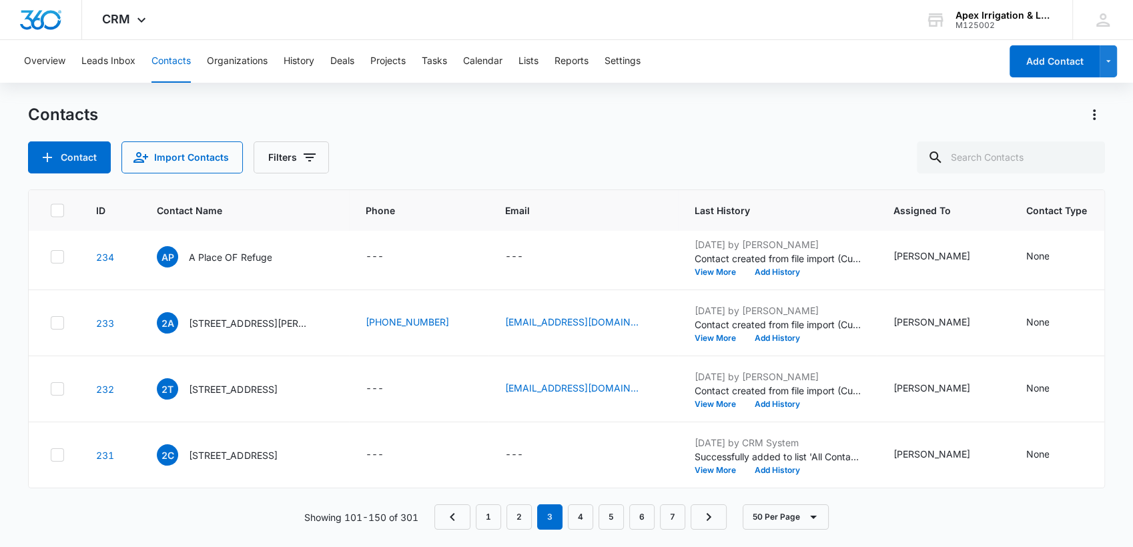
scroll to position [3242, 0]
click at [583, 521] on link "4" at bounding box center [580, 517] width 25 height 25
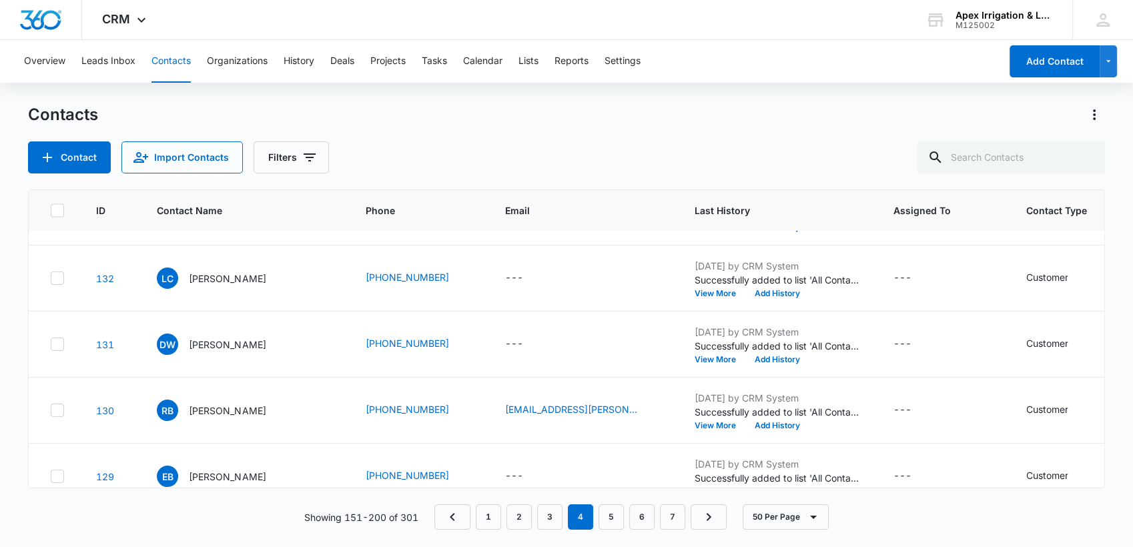
scroll to position [3054, 0]
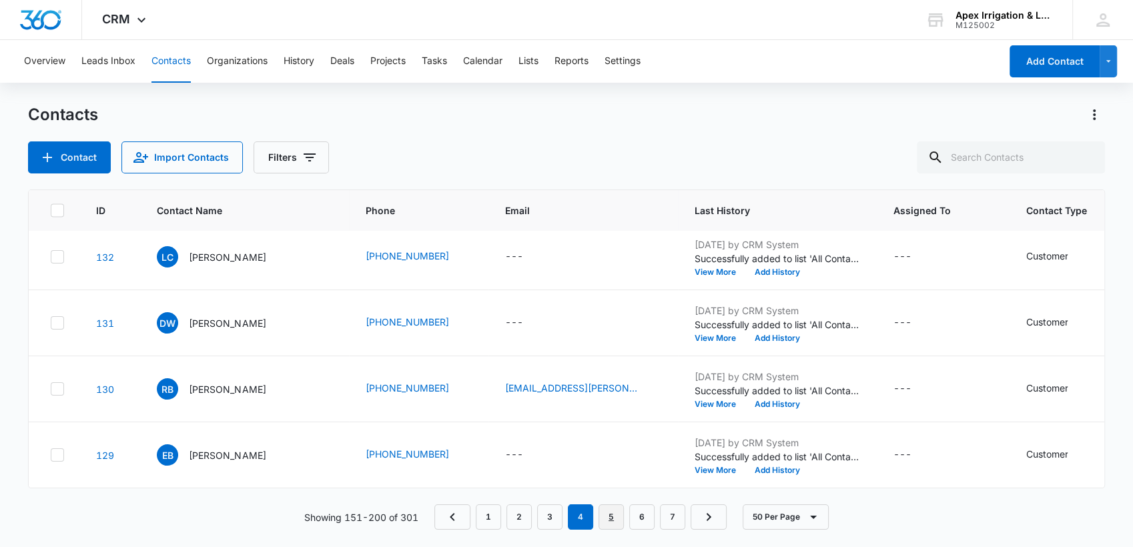
click at [613, 521] on link "5" at bounding box center [611, 517] width 25 height 25
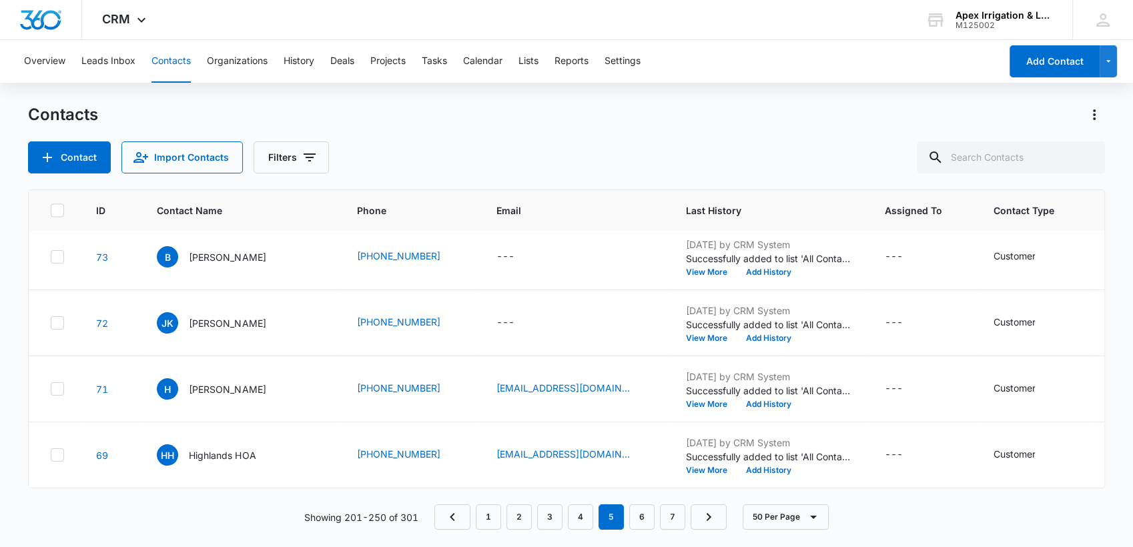
scroll to position [3366, 0]
click at [644, 514] on link "6" at bounding box center [641, 517] width 25 height 25
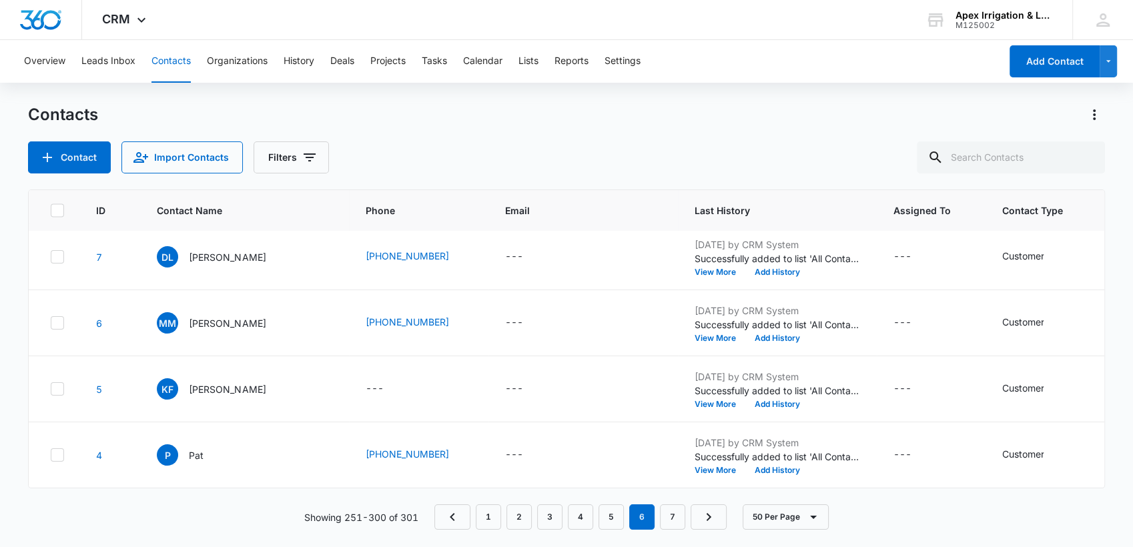
scroll to position [3883, 0]
click at [673, 515] on link "7" at bounding box center [672, 517] width 25 height 25
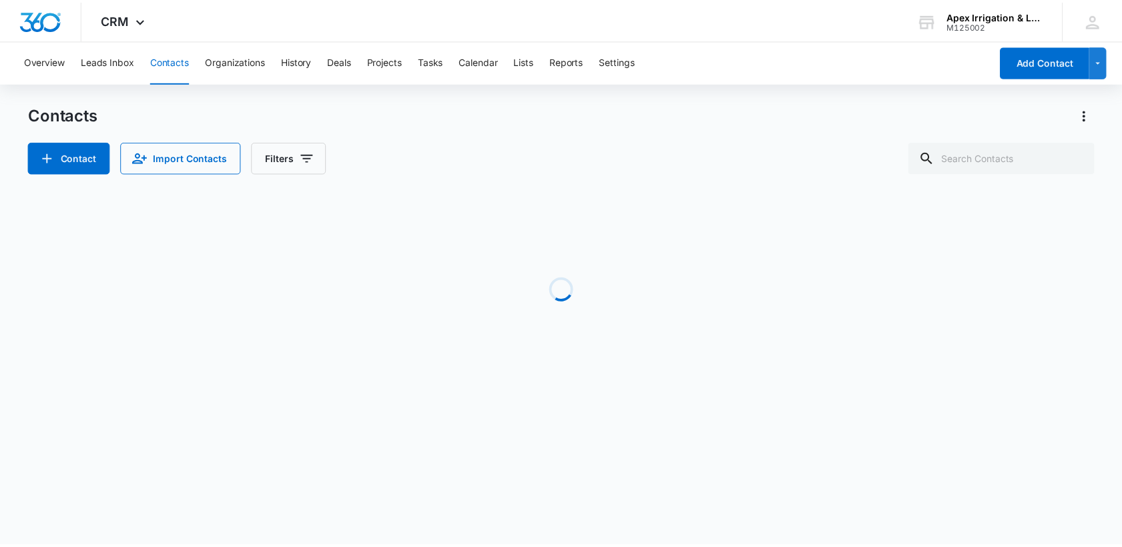
scroll to position [0, 0]
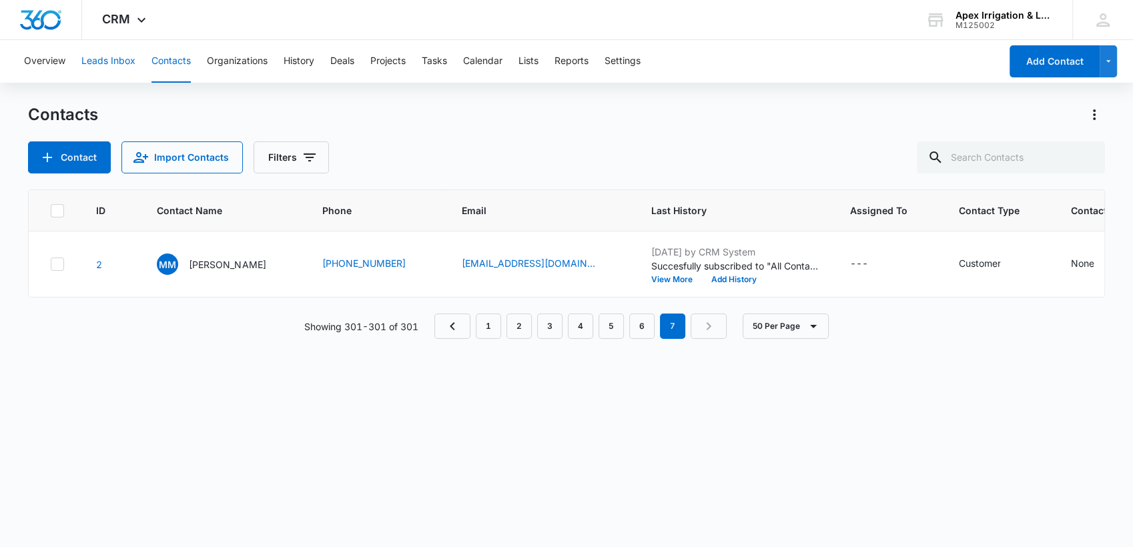
click at [117, 61] on button "Leads Inbox" at bounding box center [108, 61] width 54 height 43
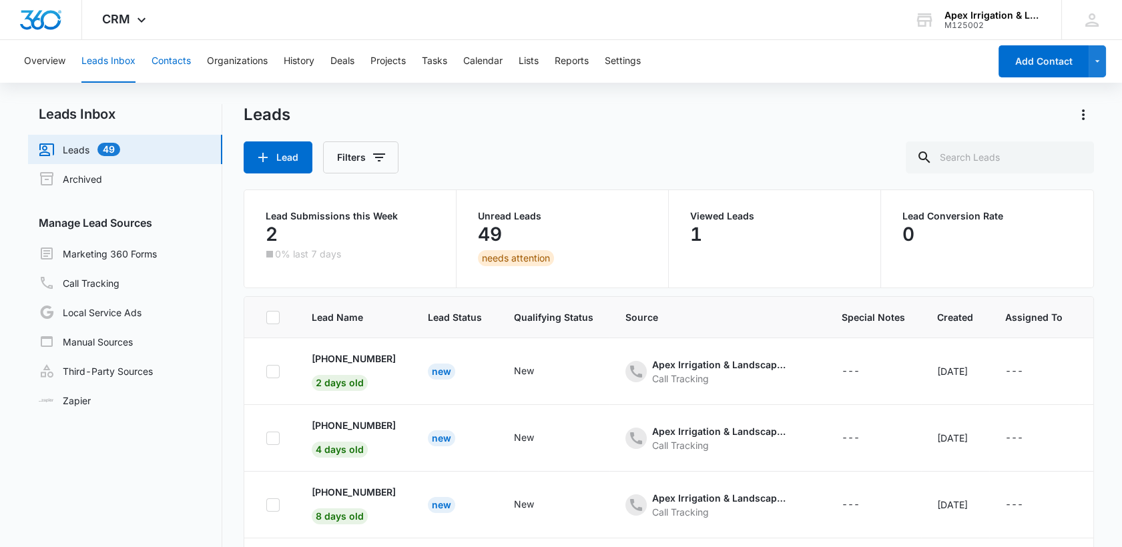
click at [176, 67] on button "Contacts" at bounding box center [171, 61] width 39 height 43
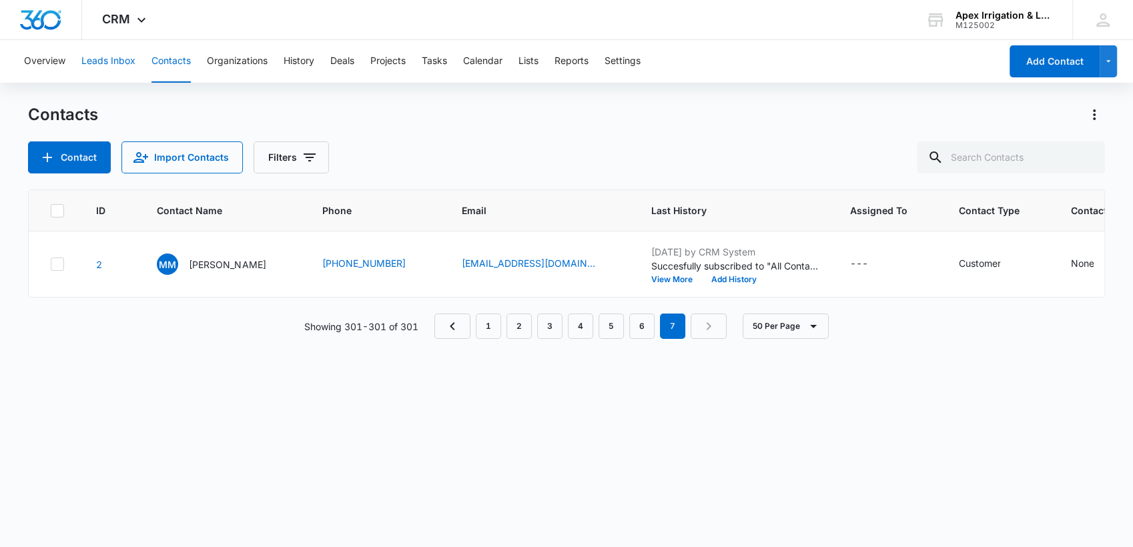
click at [124, 64] on button "Leads Inbox" at bounding box center [108, 61] width 54 height 43
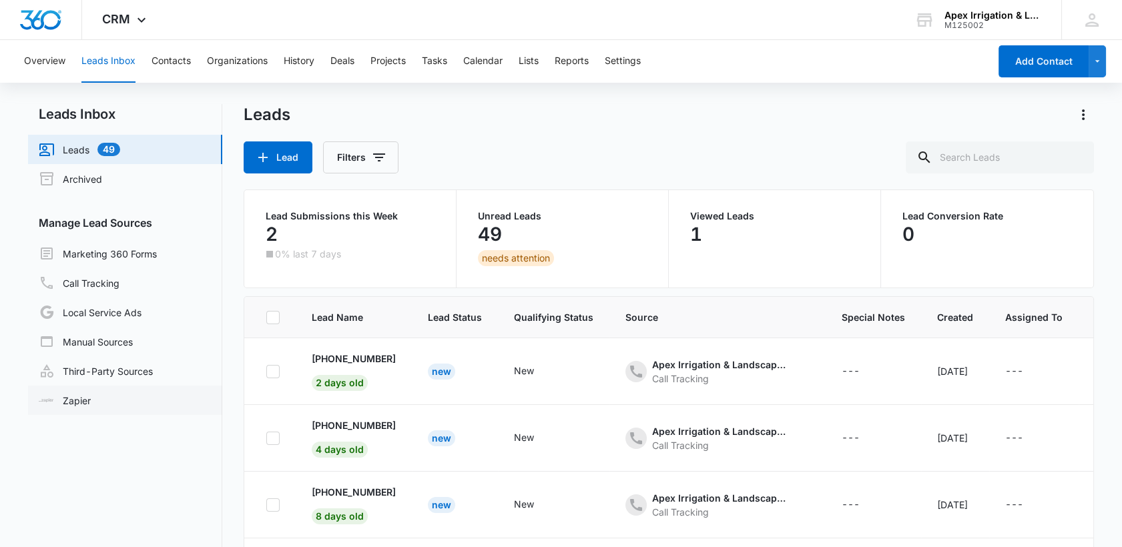
drag, startPoint x: 124, startPoint y: 64, endPoint x: 85, endPoint y: 389, distance: 327.4
click at [85, 389] on div "Overview Leads Inbox Contacts Organizations History Deals Projects Tasks Calend…" at bounding box center [561, 346] width 1122 height 613
